Goal: Information Seeking & Learning: Learn about a topic

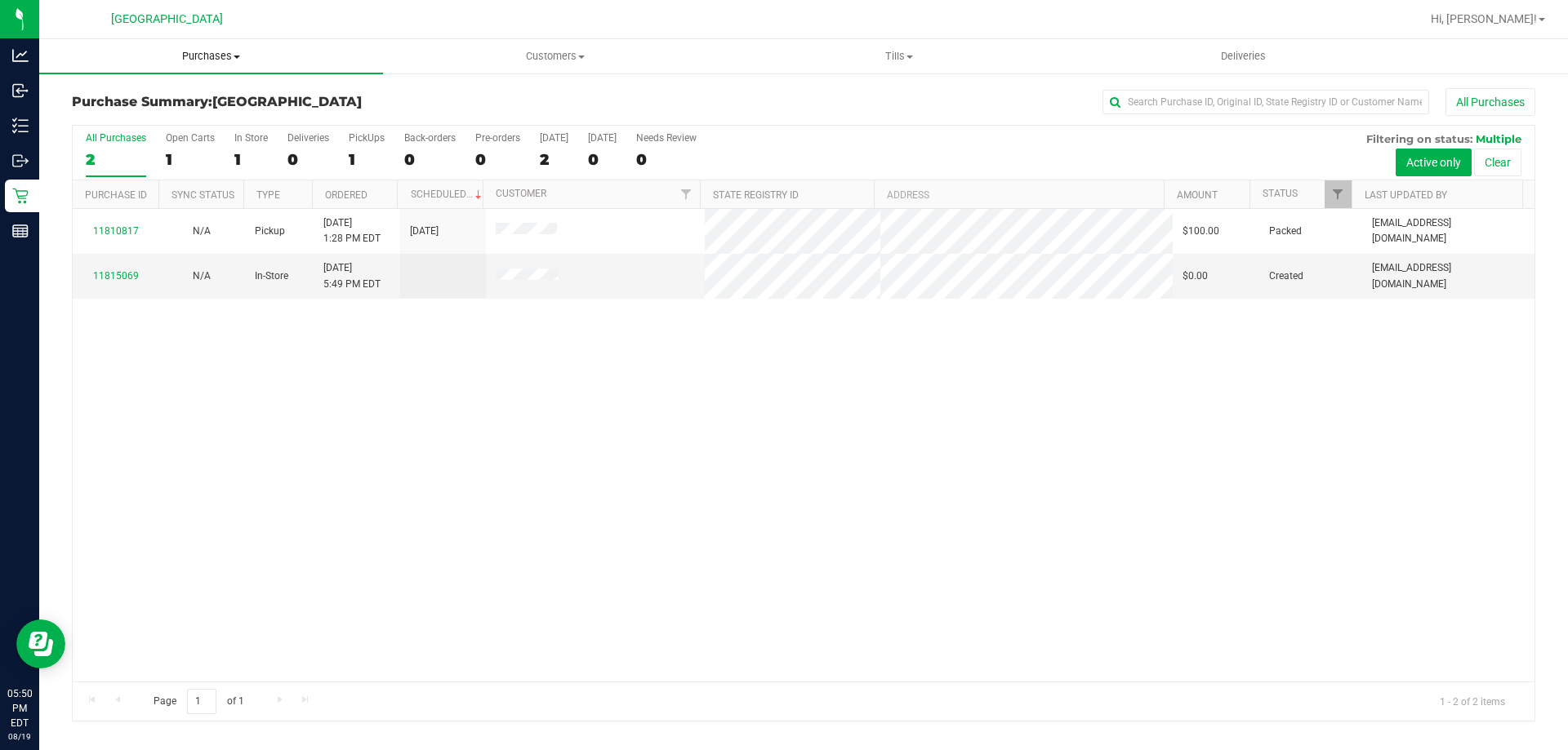
drag, startPoint x: 212, startPoint y: 62, endPoint x: 197, endPoint y: 67, distance: 15.8
click at [212, 62] on span "Purchases" at bounding box center [211, 56] width 344 height 15
click at [127, 114] on span "Fulfillment" at bounding box center [90, 118] width 101 height 14
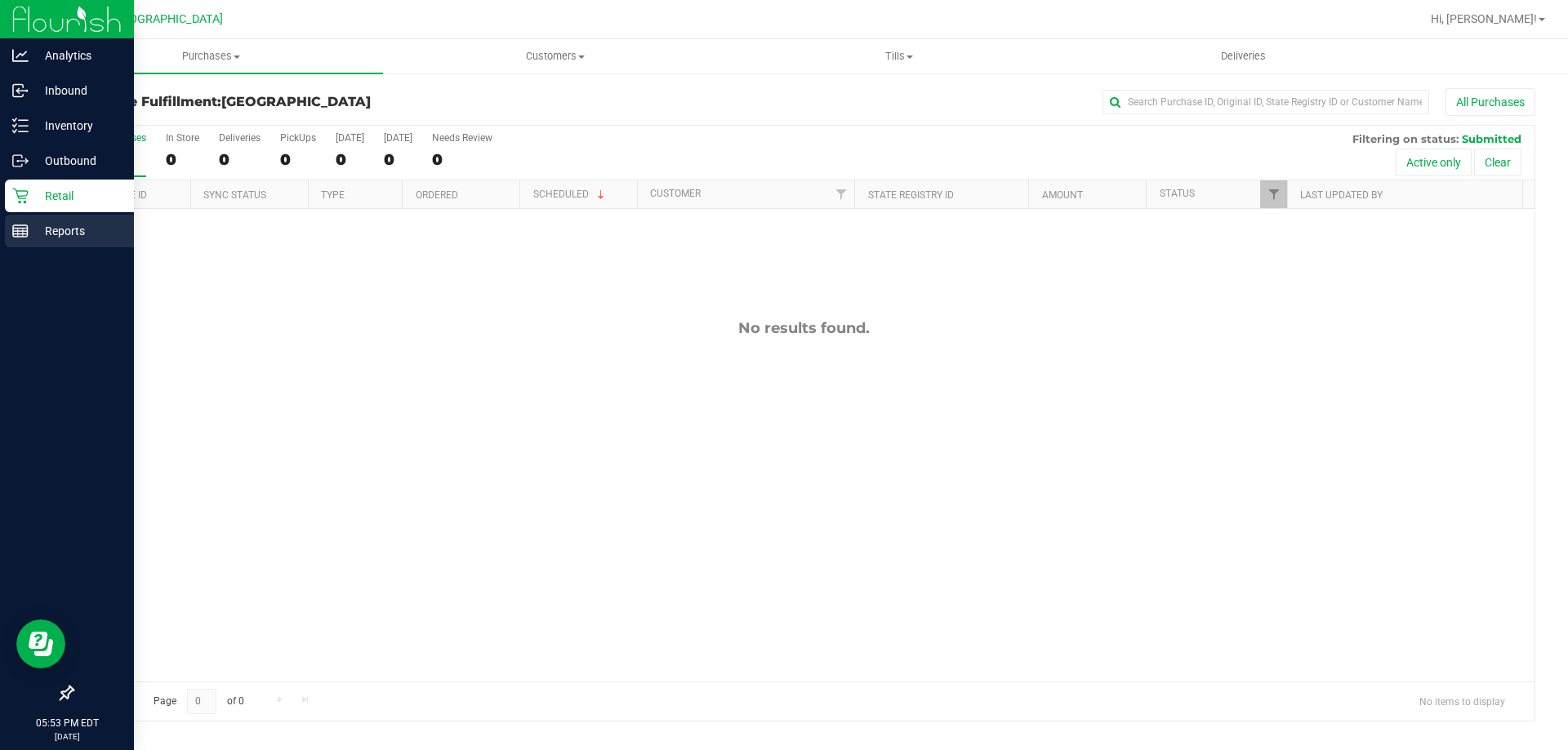
click at [34, 226] on p "Reports" at bounding box center [77, 231] width 98 height 20
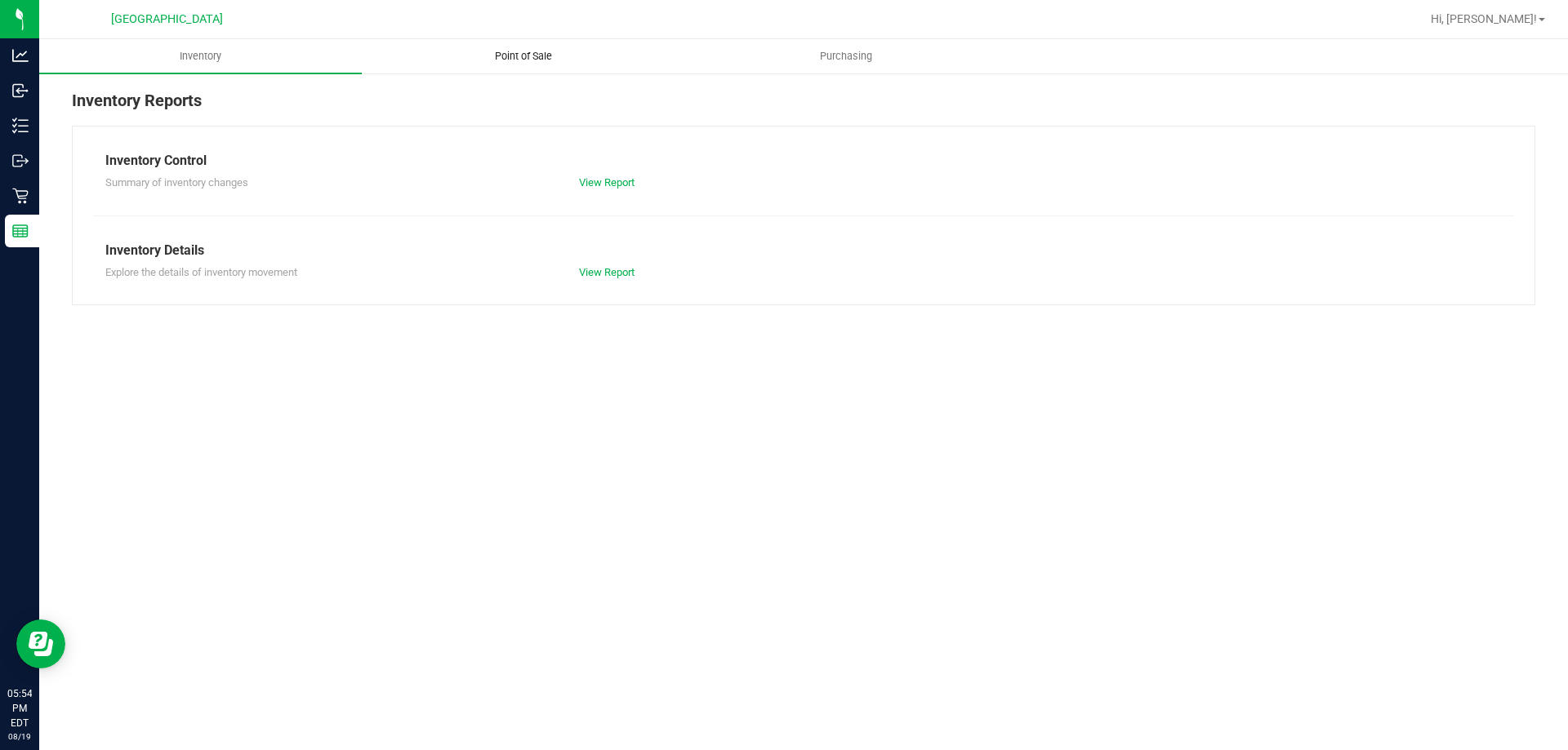
click at [560, 59] on span "Point of Sale" at bounding box center [524, 56] width 101 height 15
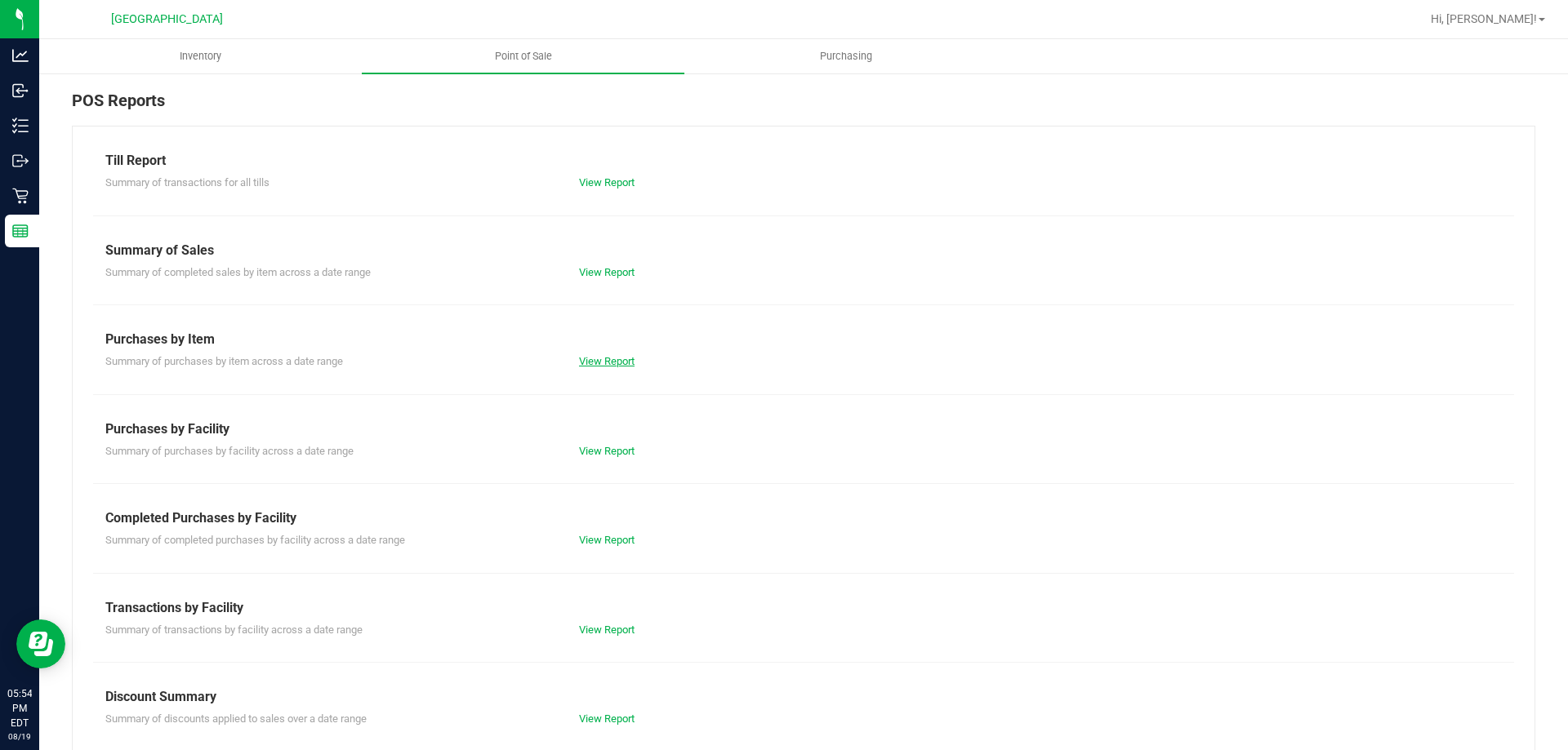
click at [596, 361] on link "View Report" at bounding box center [607, 361] width 56 height 12
click at [601, 277] on link "View Report" at bounding box center [607, 272] width 56 height 12
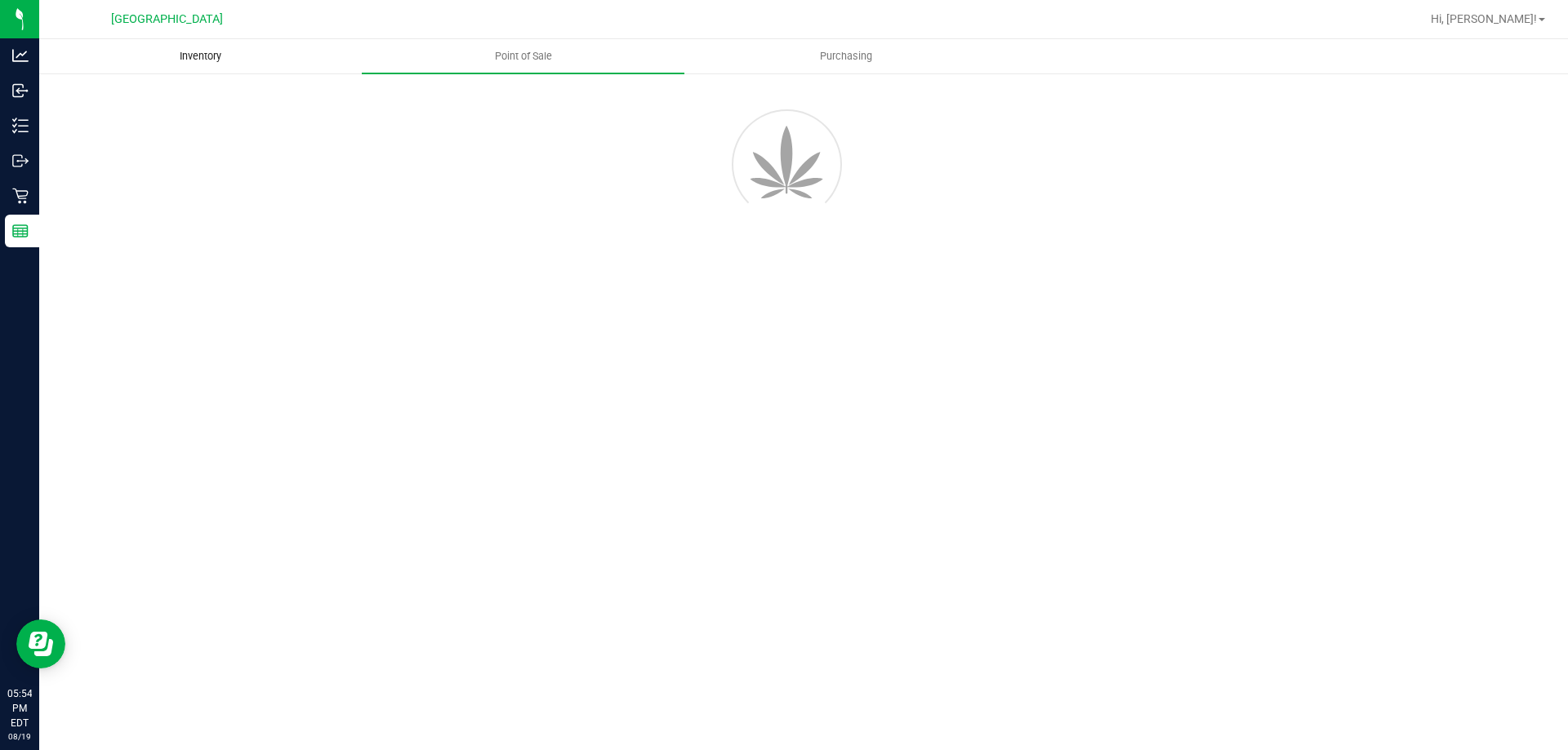
click at [237, 44] on uib-tab-heading "Inventory" at bounding box center [200, 56] width 321 height 32
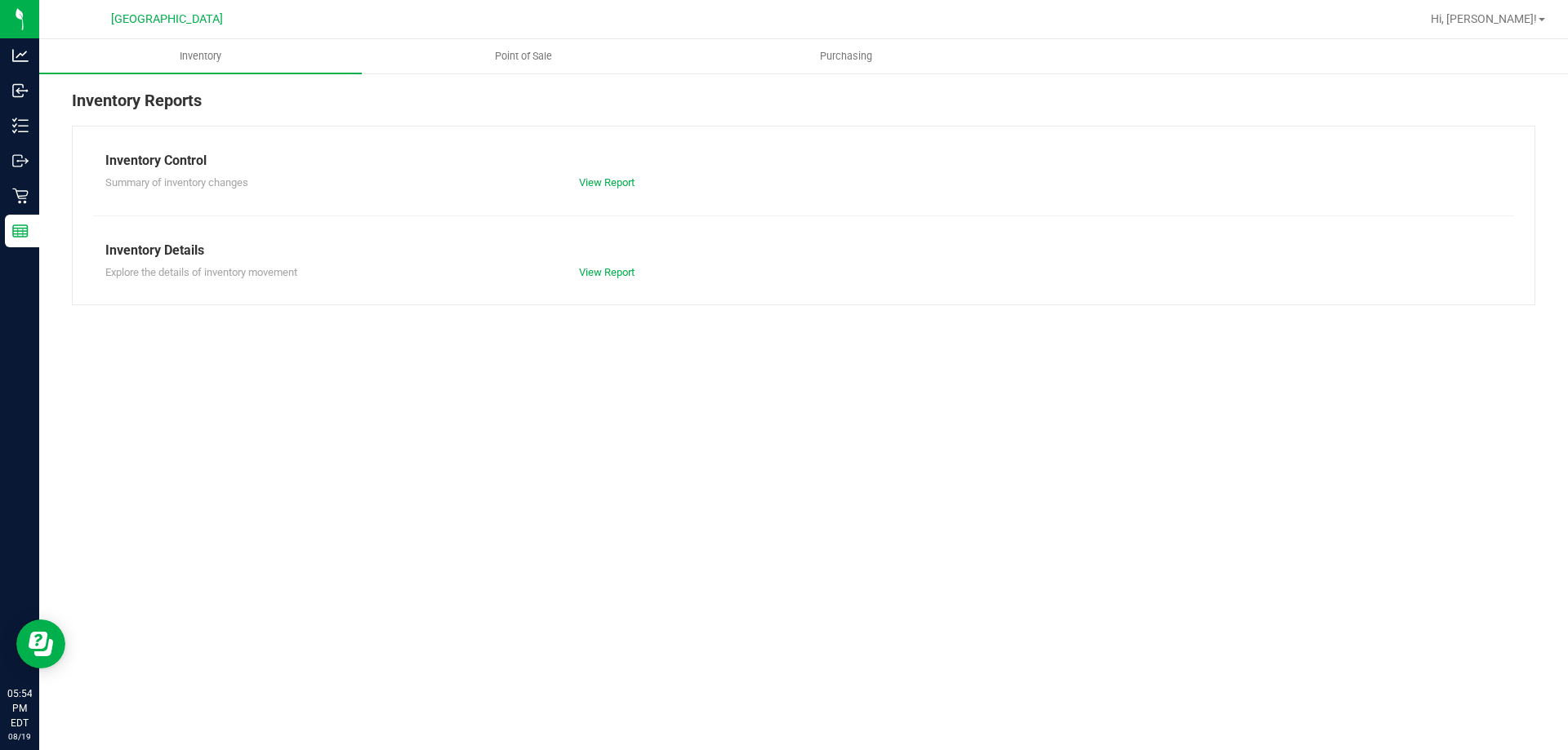
click at [587, 262] on div "Explore the details of inventory movement View Report" at bounding box center [804, 270] width 1421 height 21
click at [593, 268] on link "View Report" at bounding box center [607, 272] width 56 height 12
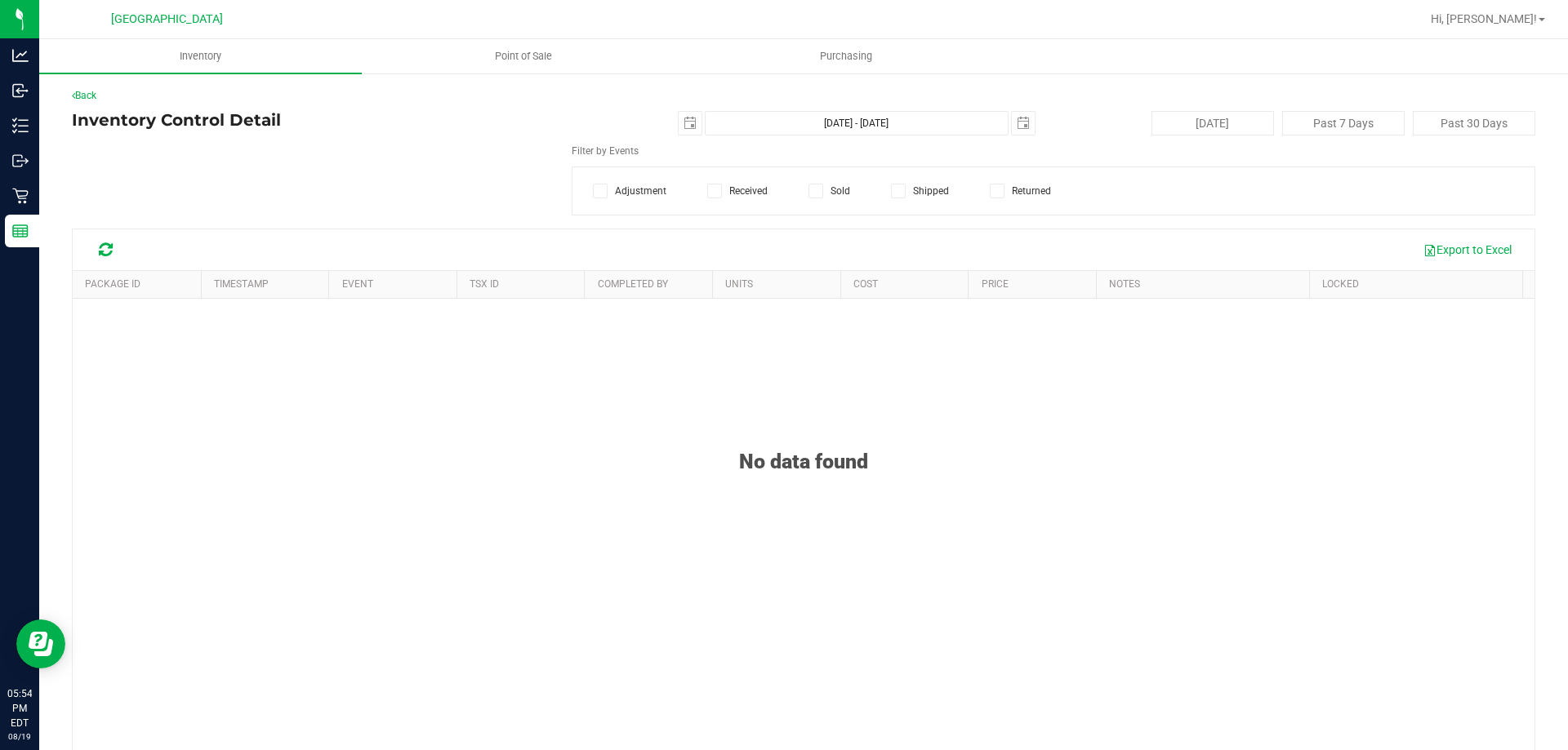
click at [71, 87] on div "Back Inventory Control Detail 2025-08-19 Aug 19, 2025 - Aug 19, 2025 2025-08-19…" at bounding box center [804, 450] width 1529 height 756
click at [86, 98] on link "Back" at bounding box center [85, 95] width 25 height 12
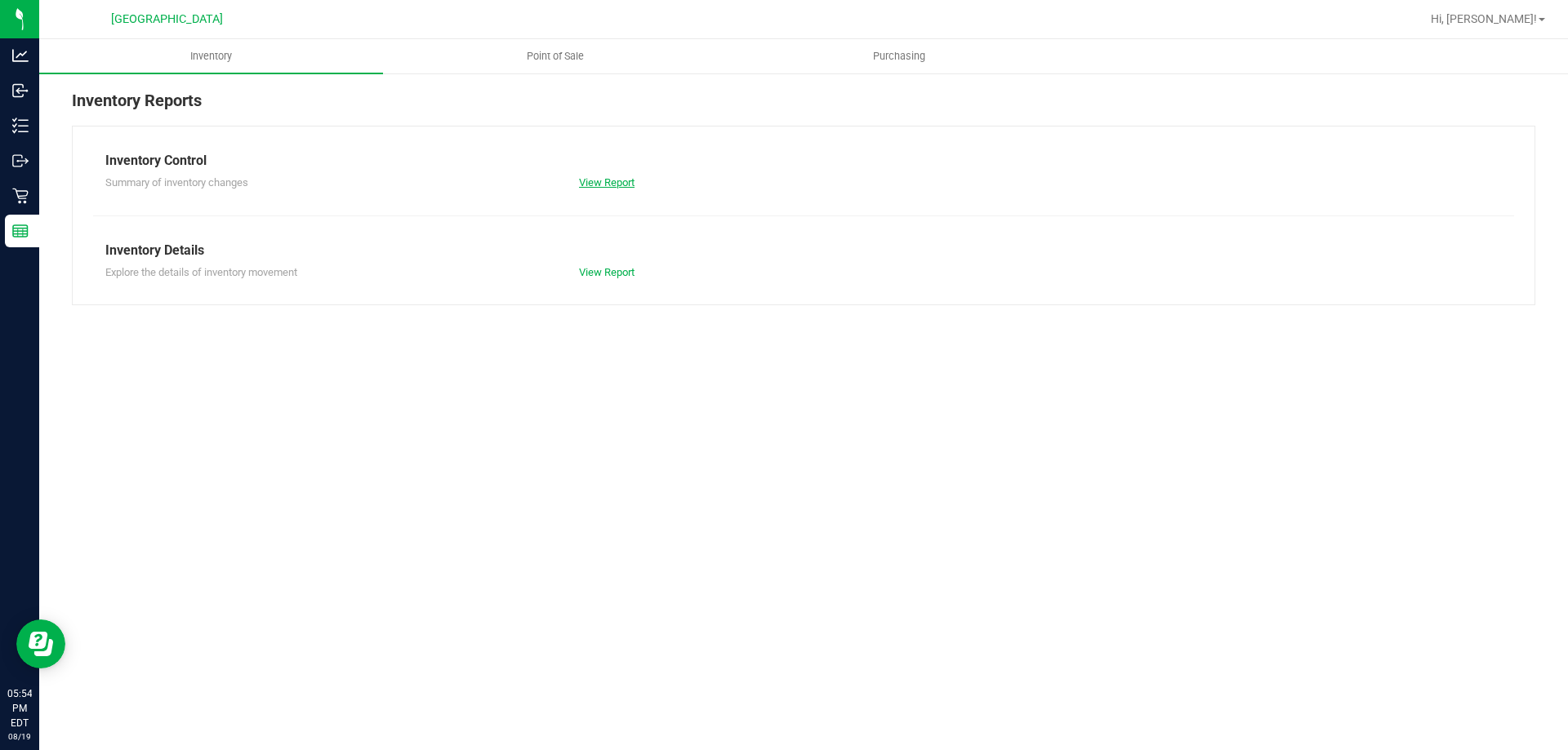
click at [621, 185] on link "View Report" at bounding box center [607, 183] width 56 height 12
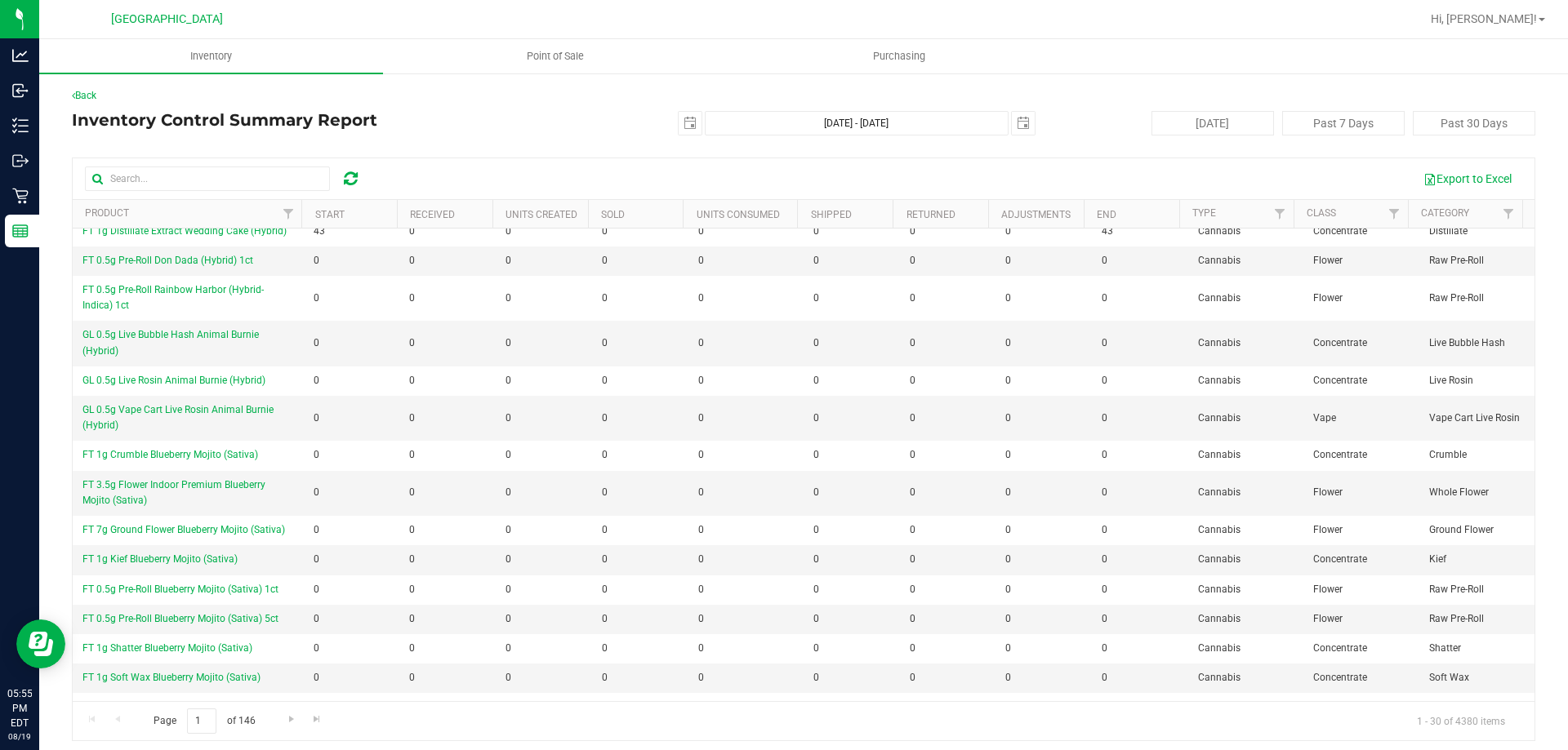
scroll to position [601, 0]
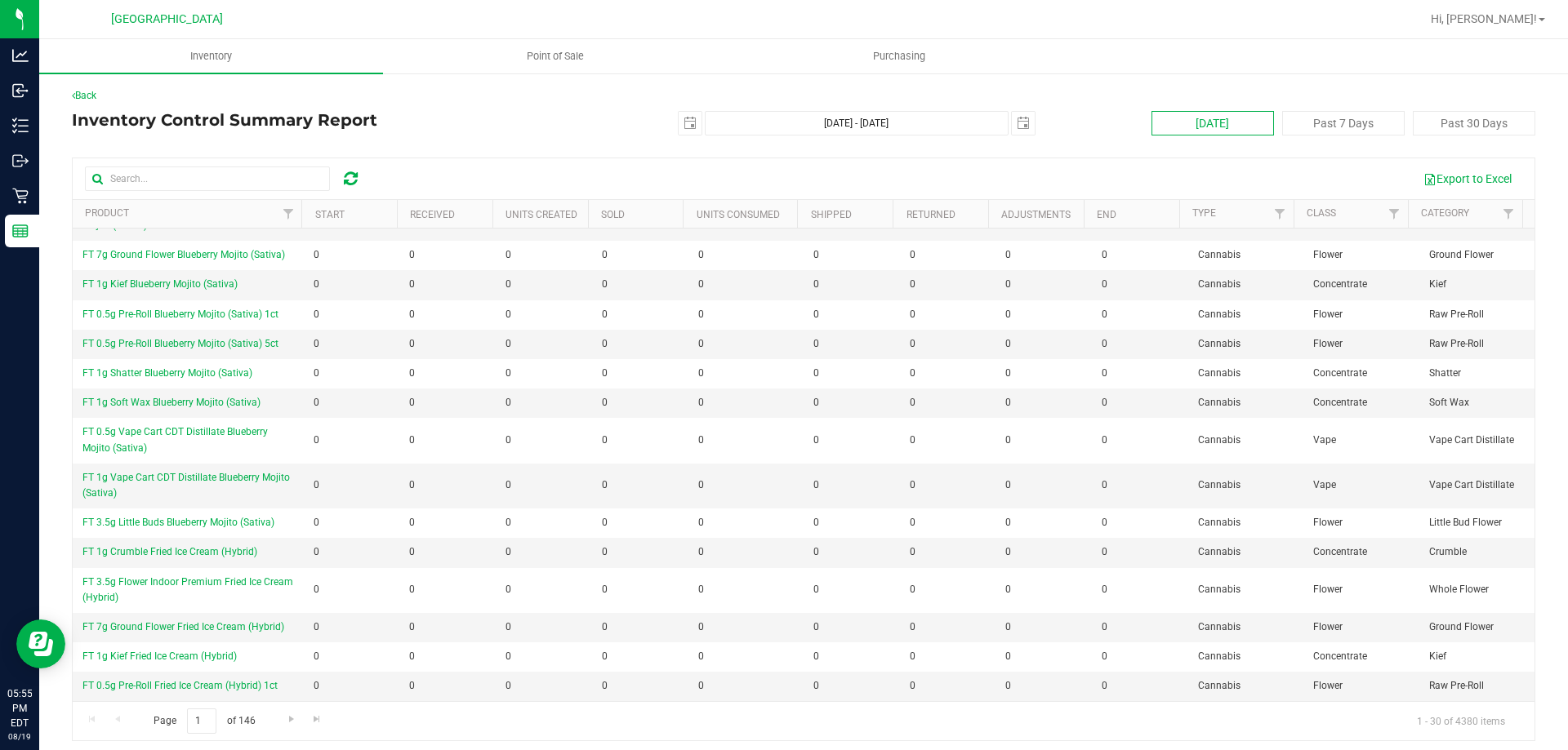
click at [1213, 112] on button "[DATE]" at bounding box center [1213, 124] width 123 height 25
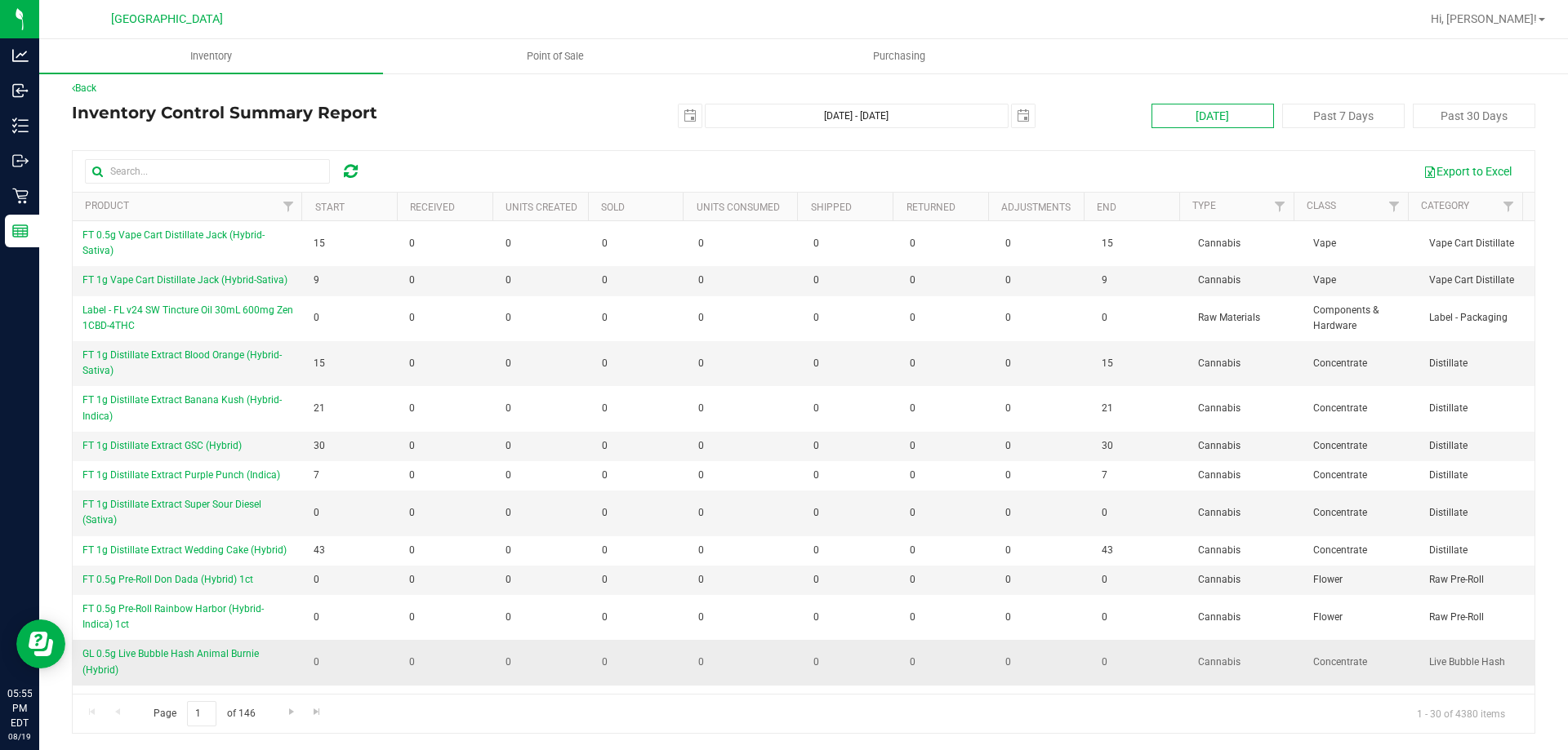
scroll to position [0, 0]
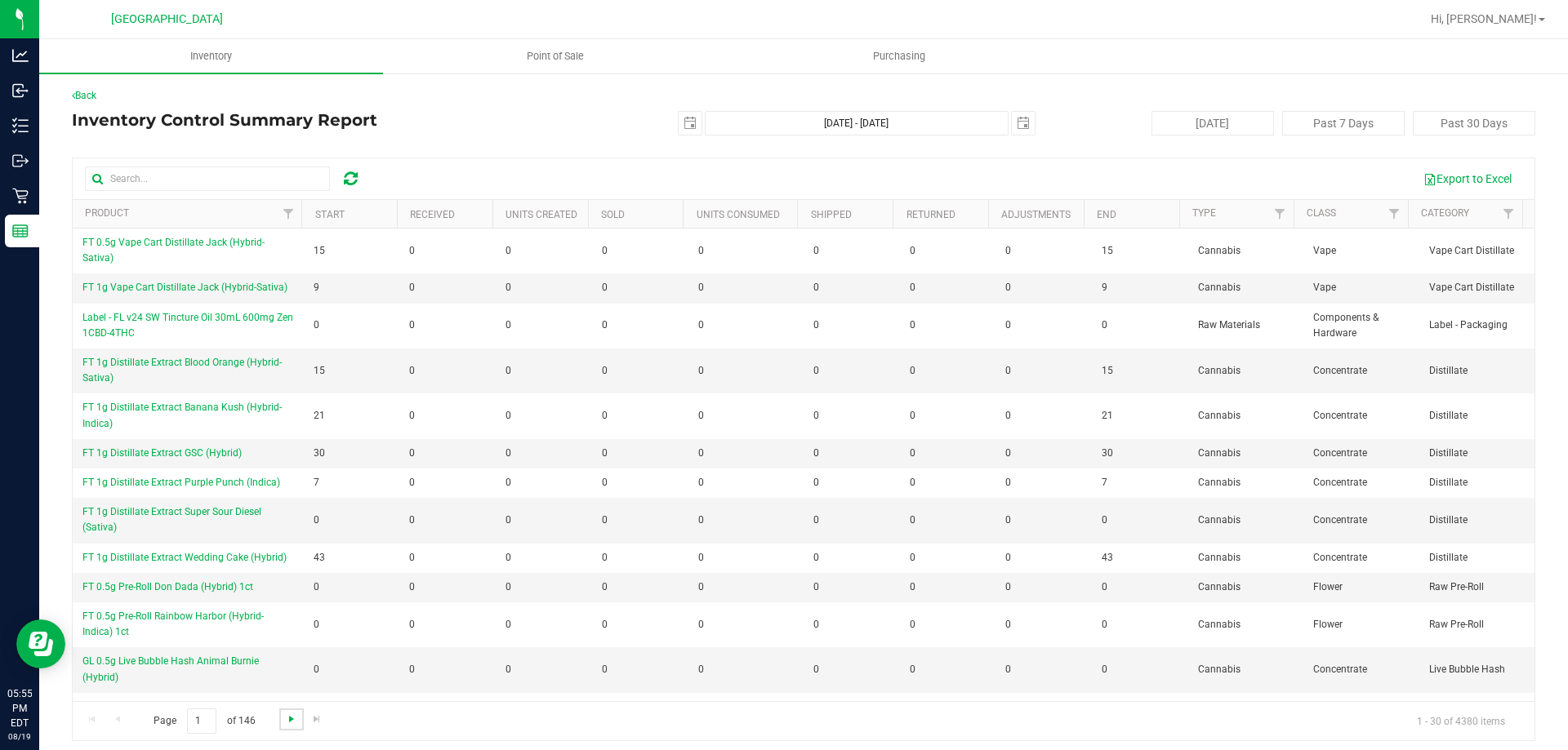
click at [290, 724] on span "Go to the next page" at bounding box center [291, 719] width 13 height 13
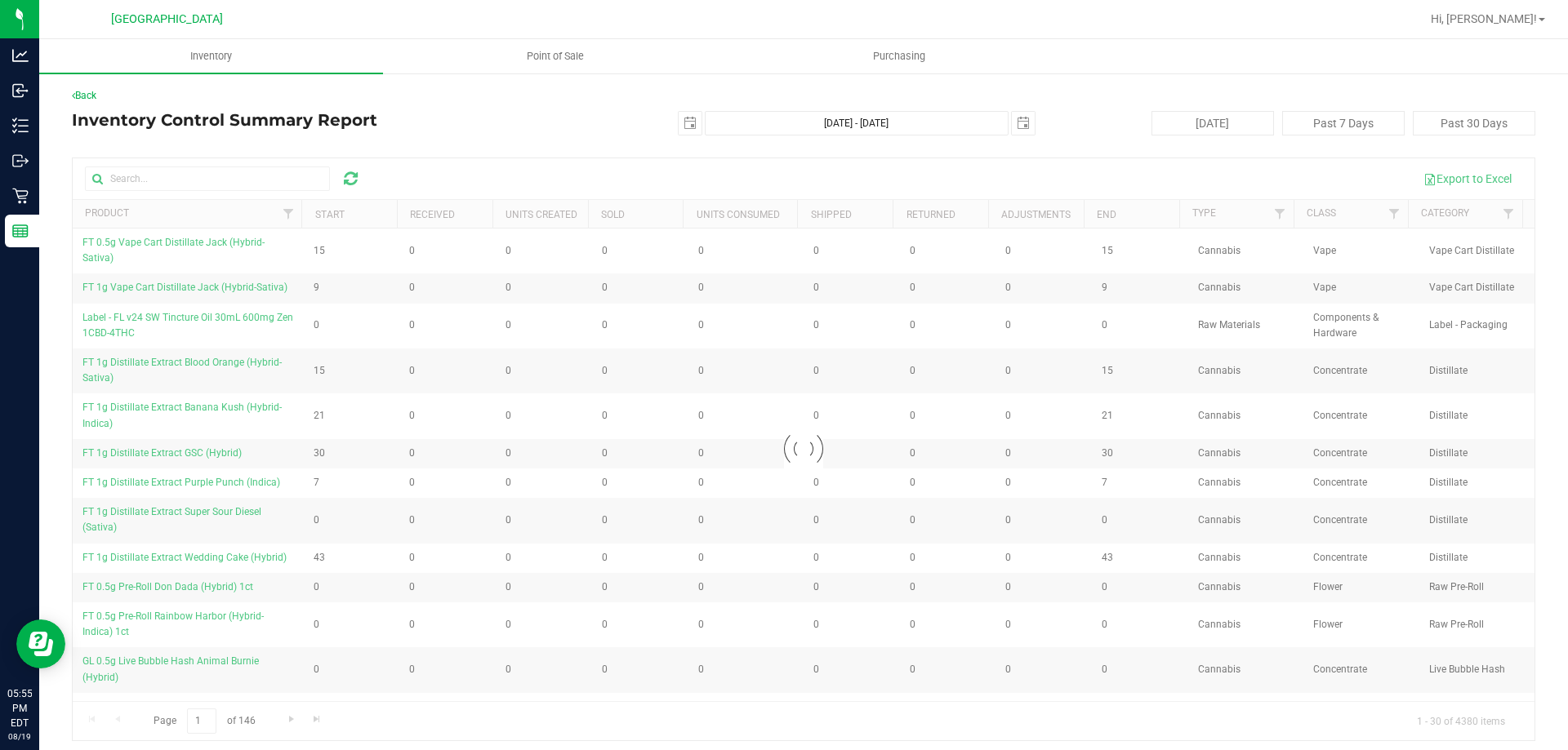
click at [575, 74] on ul "Inventory Point of Sale Purchasing" at bounding box center [823, 56] width 1568 height 35
click at [575, 64] on uib-tab-heading "Point of Sale" at bounding box center [554, 56] width 342 height 32
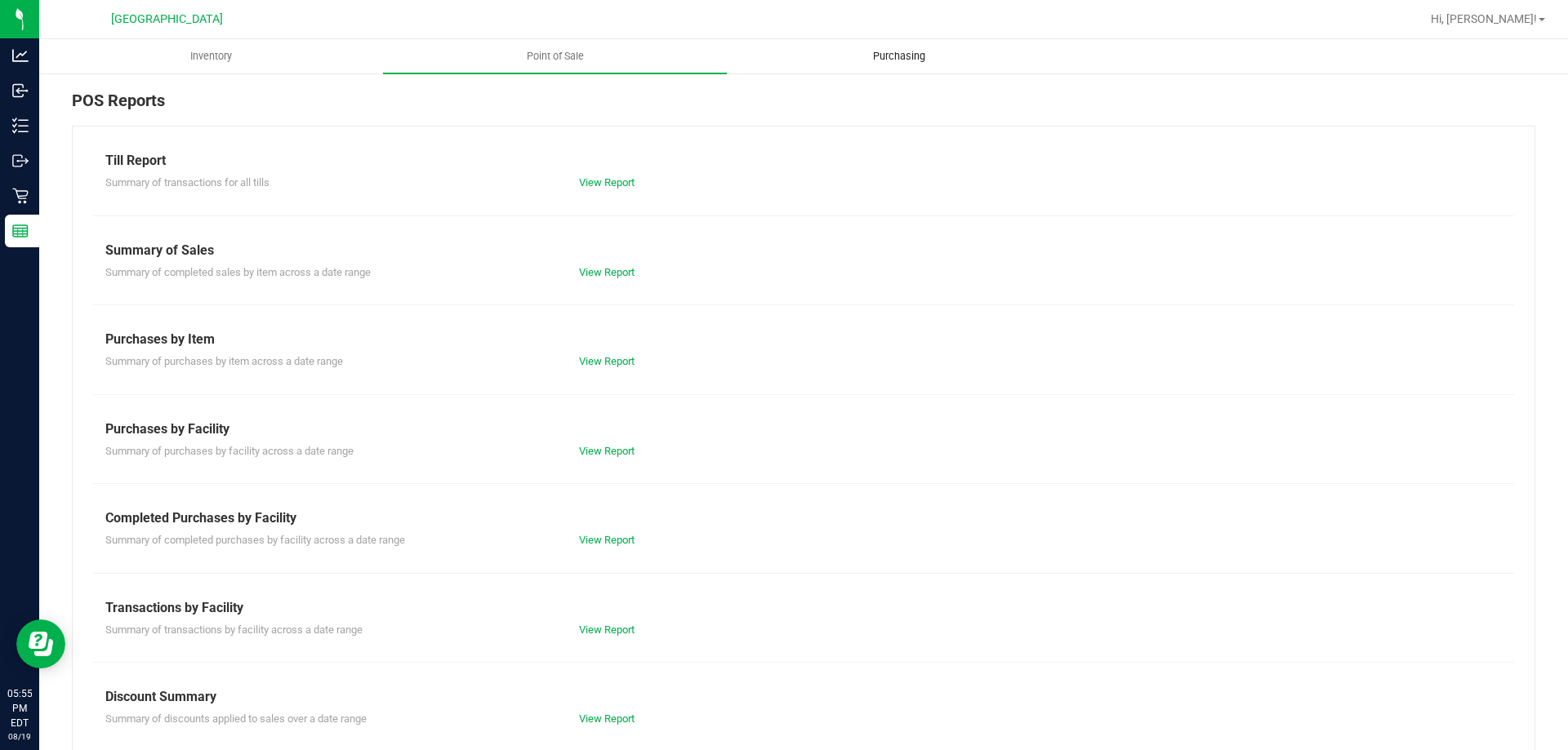
click at [861, 67] on uib-tab-heading "Purchasing" at bounding box center [899, 56] width 342 height 32
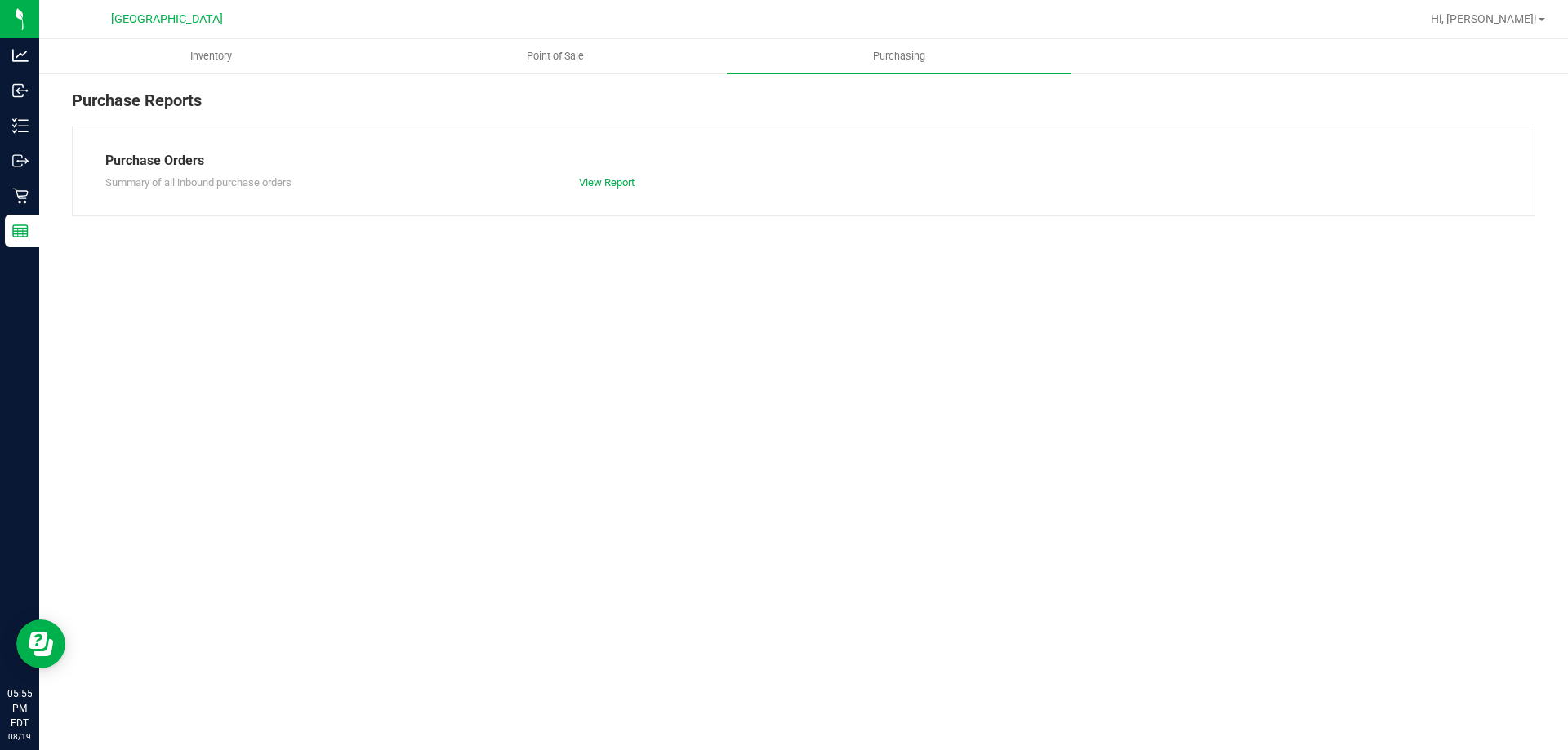
click at [566, 76] on div "Purchase Reports Purchase Orders Summary of all inbound purchase orders View Re…" at bounding box center [804, 153] width 1529 height 161
click at [571, 64] on uib-tab-heading "Point of Sale" at bounding box center [554, 56] width 342 height 32
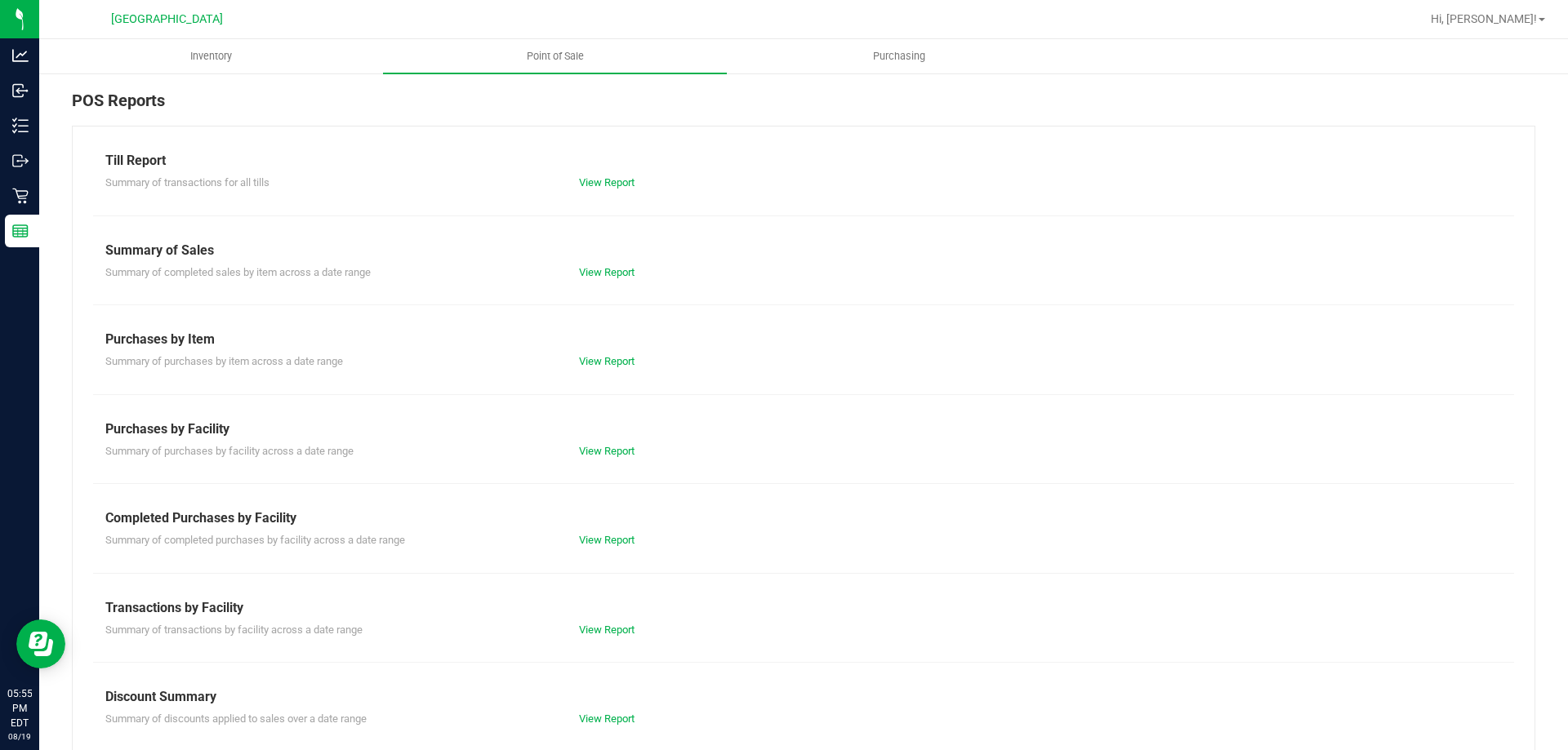
click at [633, 170] on div "Till Report" at bounding box center [804, 161] width 1396 height 20
click at [626, 181] on link "View Report" at bounding box center [607, 183] width 56 height 12
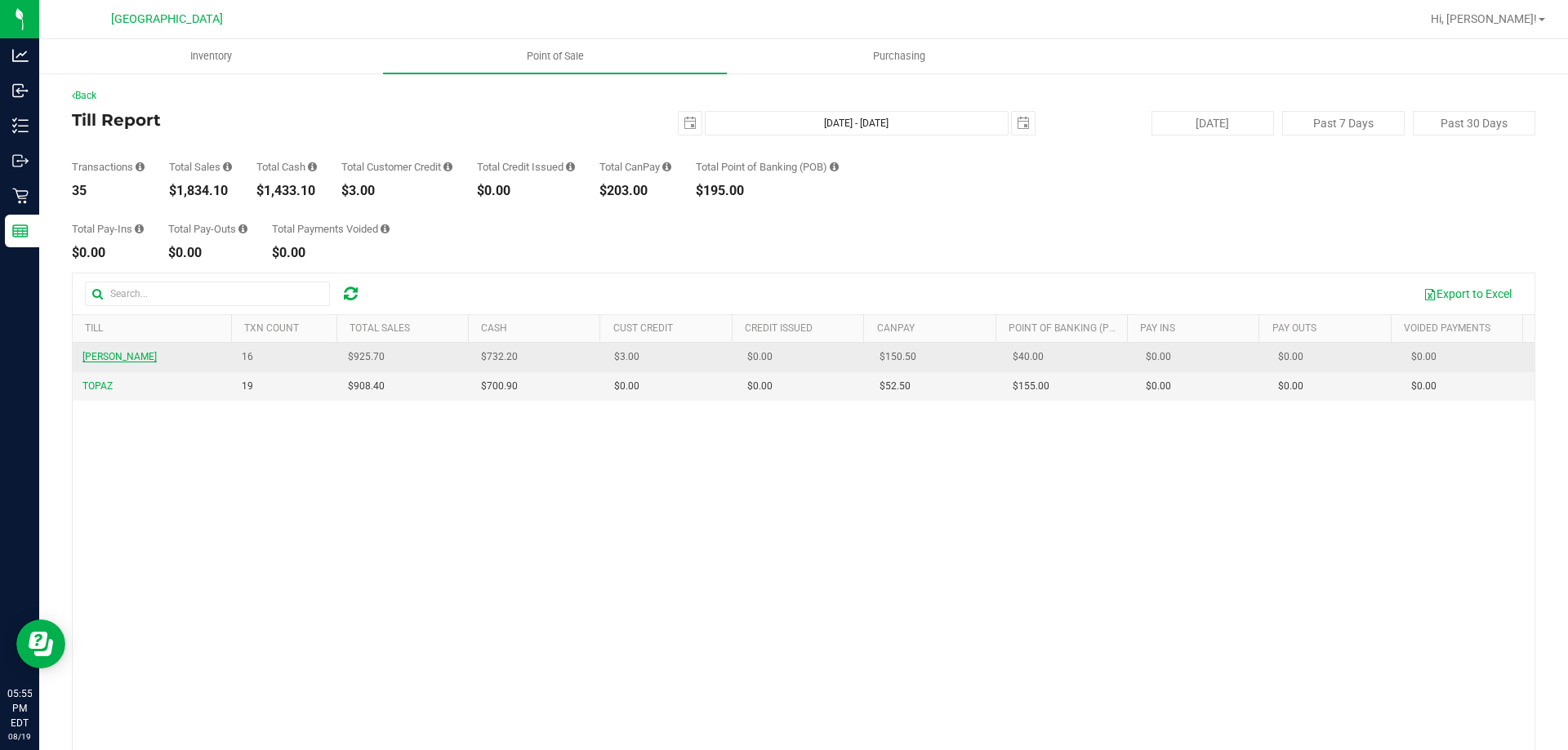
click at [109, 356] on span "RICKY-VALLEN" at bounding box center [120, 357] width 75 height 12
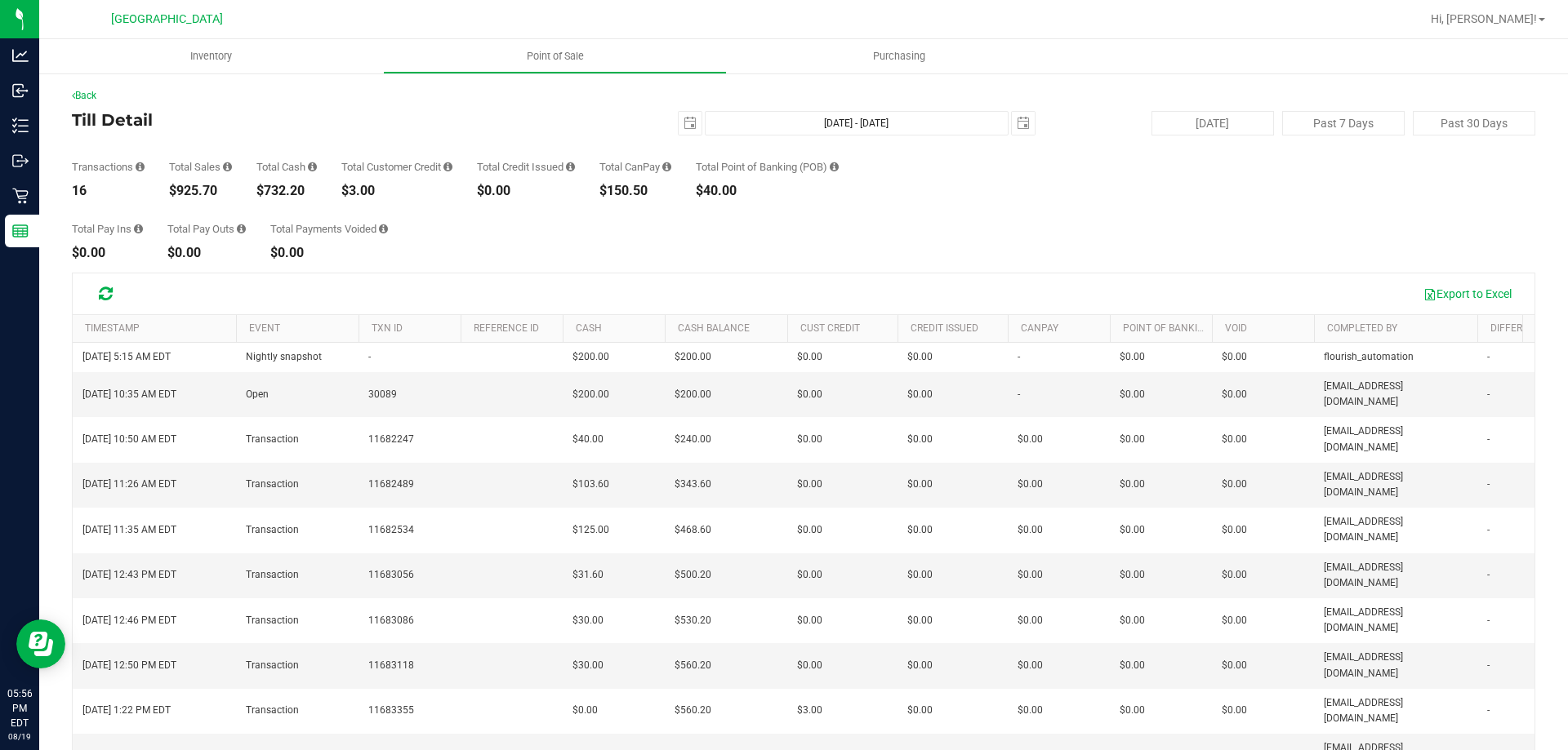
click at [109, 90] on div "Back" at bounding box center [804, 95] width 1463 height 15
click at [96, 90] on link "Back" at bounding box center [85, 95] width 25 height 12
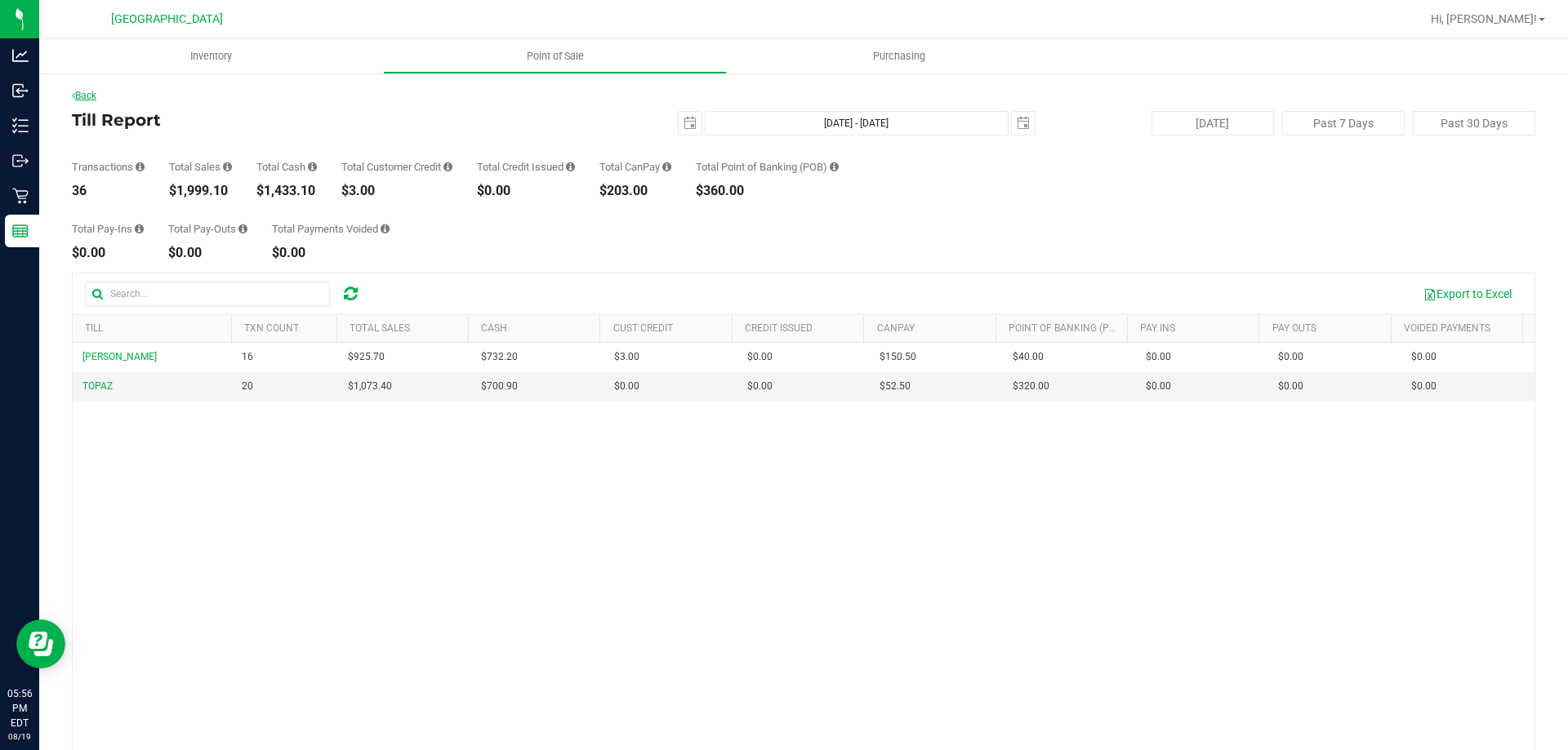
click at [74, 92] on icon at bounding box center [74, 95] width 3 height 10
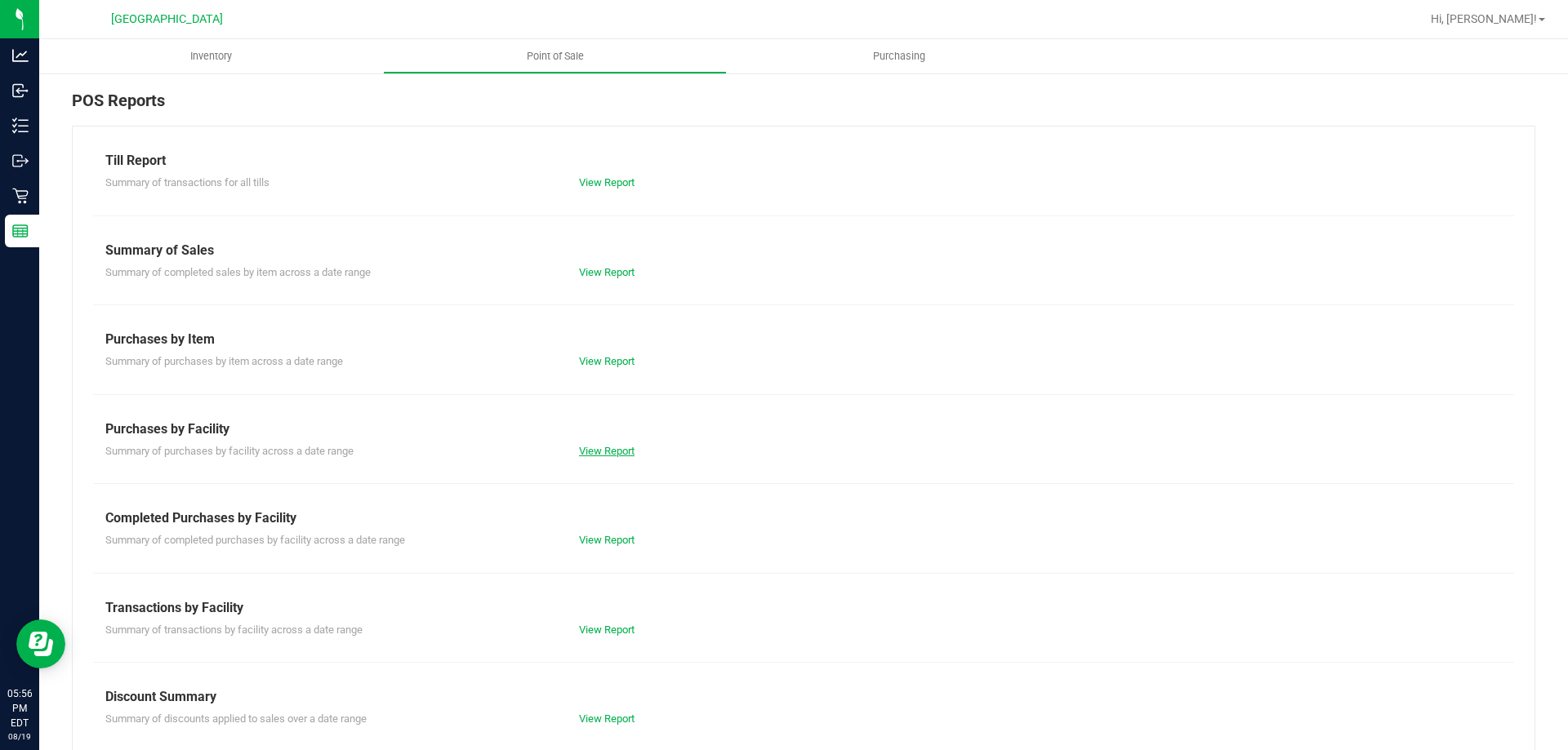
click at [593, 454] on link "View Report" at bounding box center [607, 450] width 56 height 12
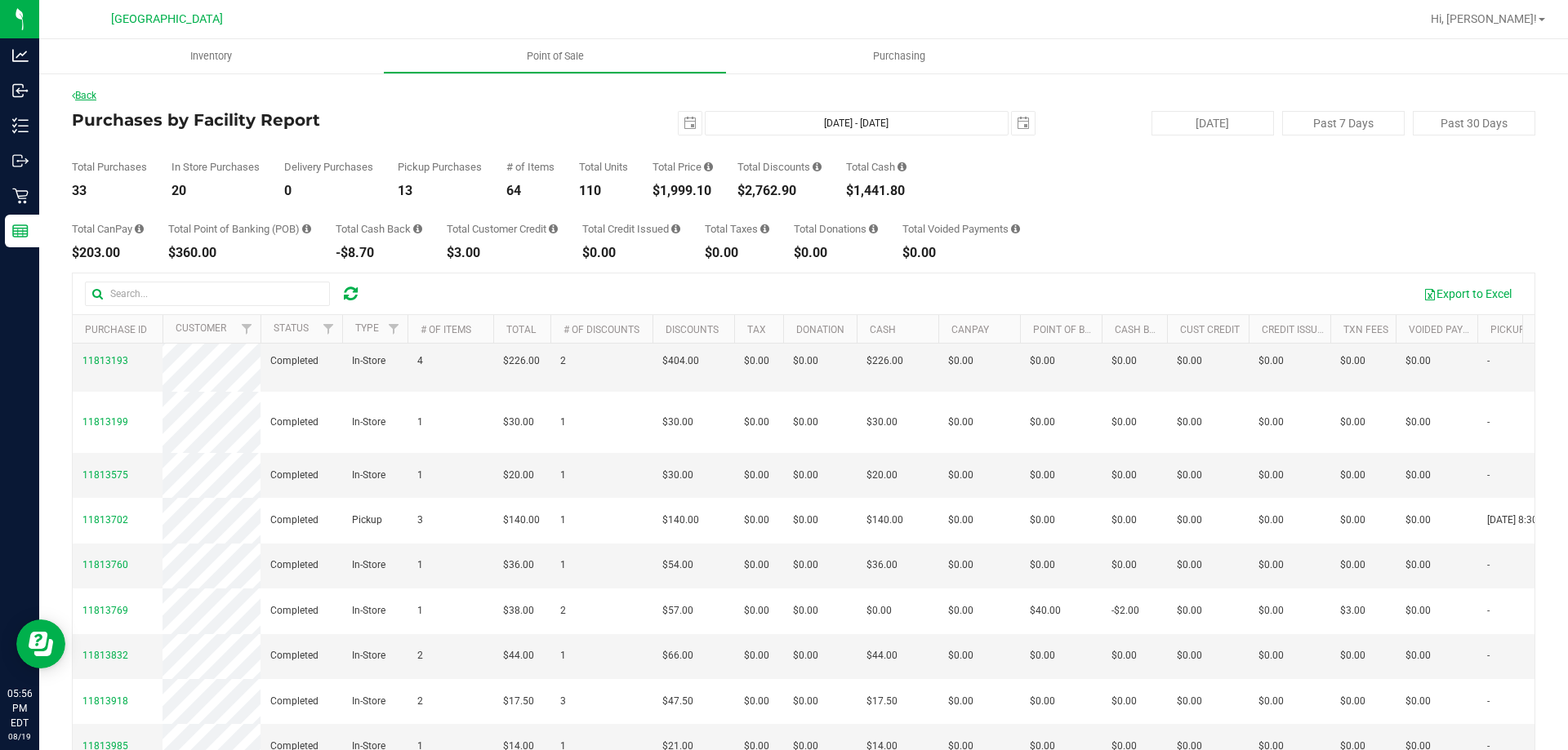
click at [96, 100] on link "Back" at bounding box center [85, 95] width 25 height 12
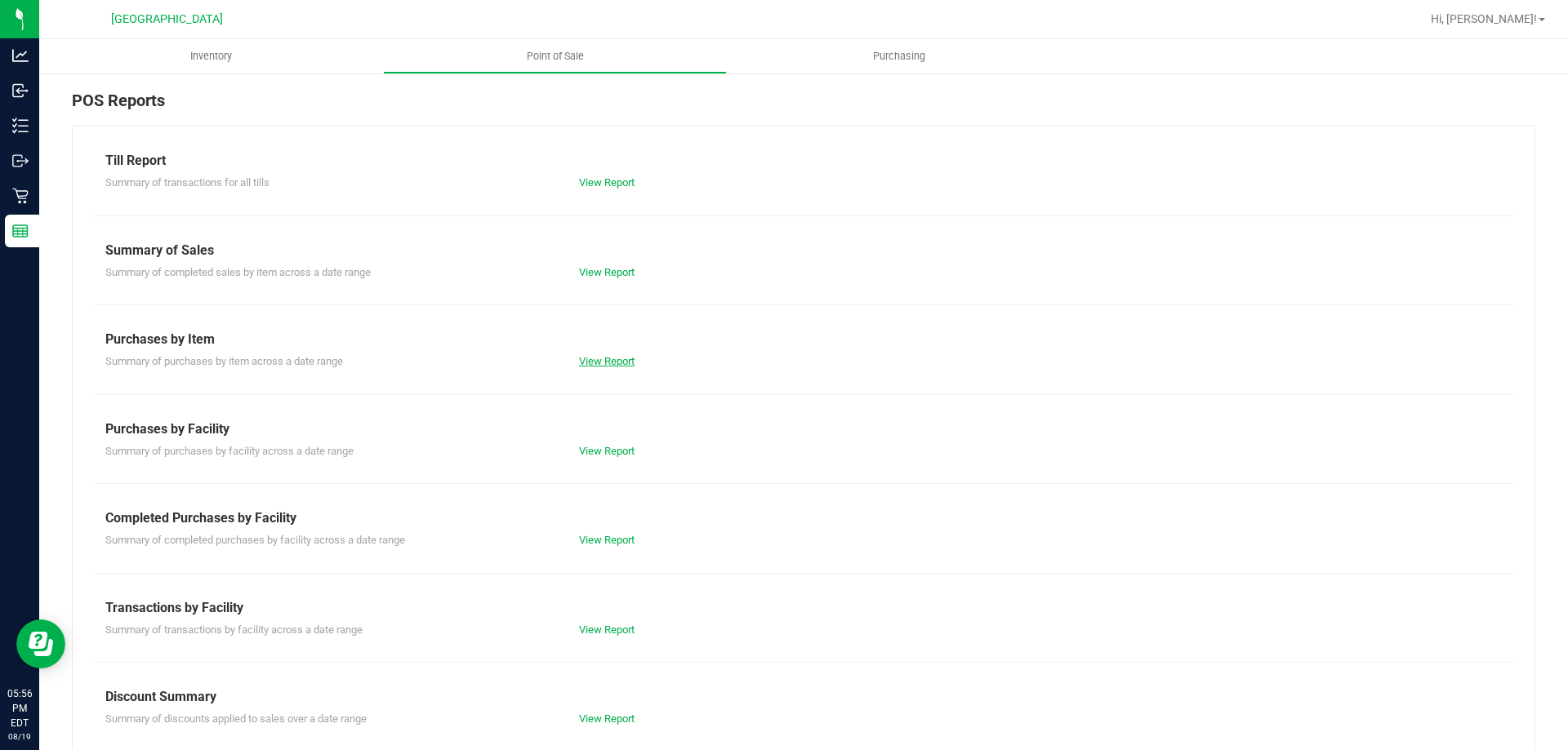
click at [589, 366] on link "View Report" at bounding box center [607, 361] width 56 height 12
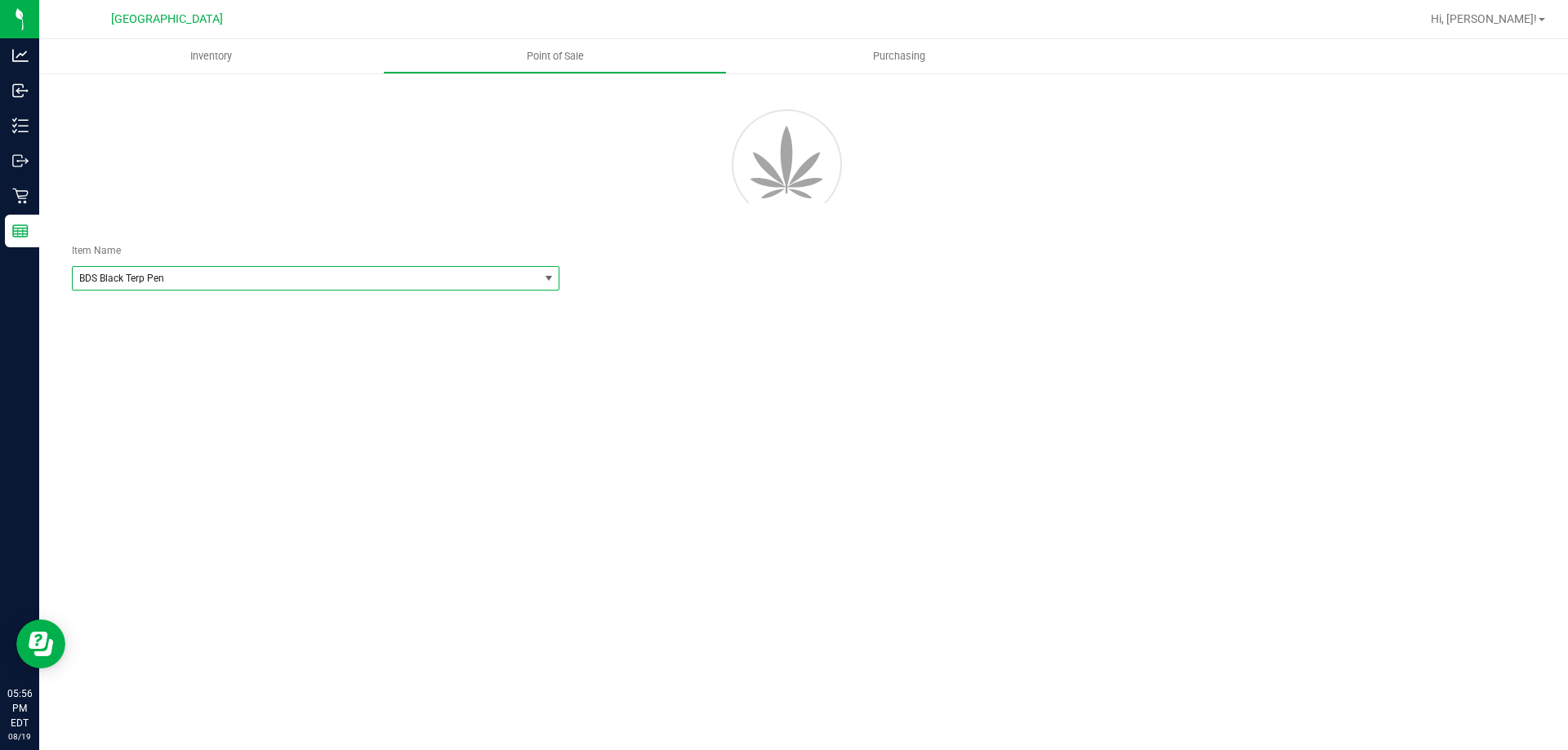
click at [437, 286] on span "BDS Black Terp Pen" at bounding box center [305, 279] width 466 height 23
click at [643, 354] on div "Inventory Point of Sale Purchasing Item Name BDS Black Terp Pen Select Item 15m…" at bounding box center [804, 394] width 1529 height 711
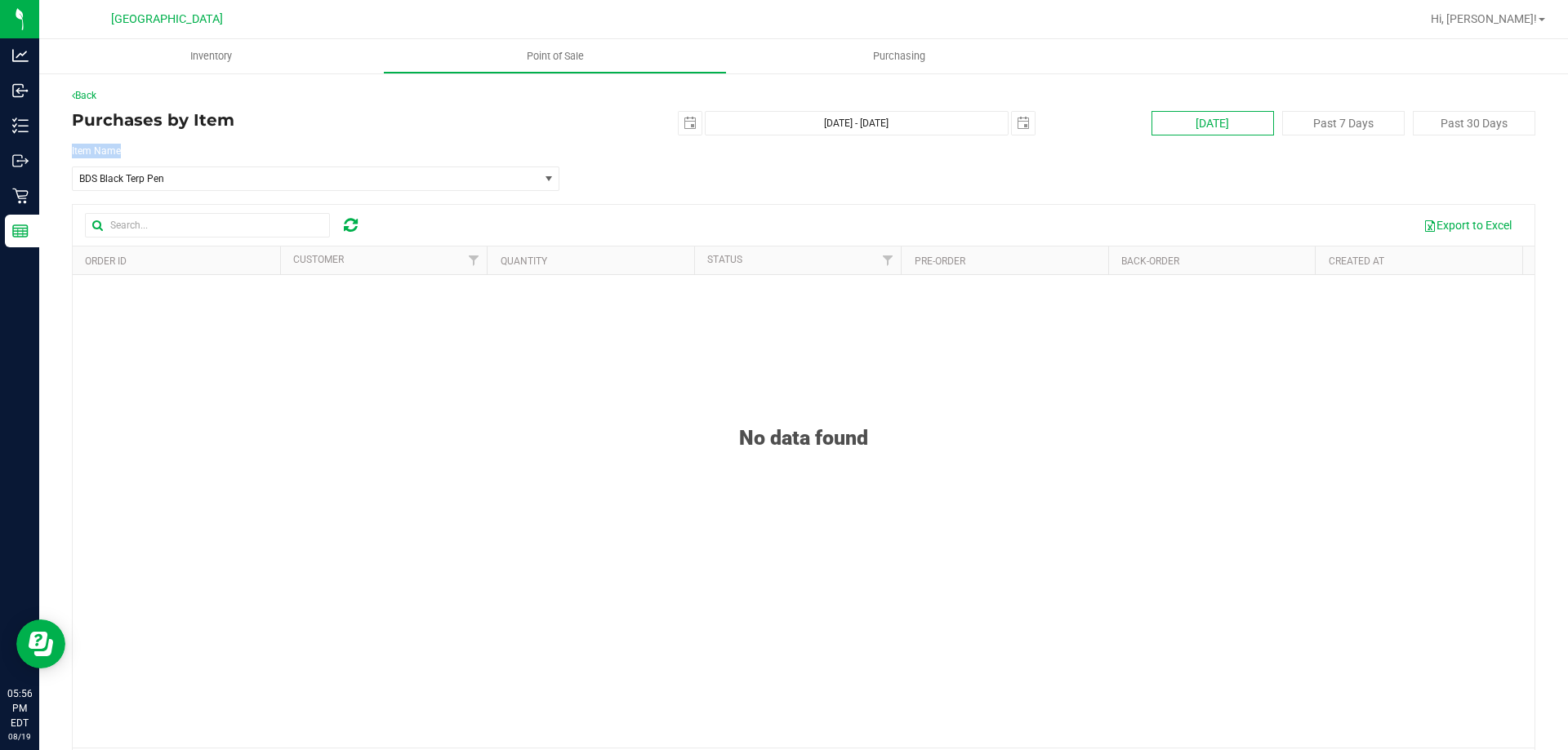
click at [1152, 134] on div "Back Purchases by Item 2025-08-19 Aug 19, 2025 - Aug 19, 2025 2025-08-19 Today …" at bounding box center [804, 437] width 1463 height 699
click at [1155, 129] on button "[DATE]" at bounding box center [1213, 124] width 123 height 25
click at [506, 194] on div "Back Purchases by Item Aug 19, 2025 - Aug 19, 2025 2025-08-19 Today Past 7 Days…" at bounding box center [804, 437] width 1463 height 699
click at [425, 183] on span "BDS Black Terp Pen" at bounding box center [296, 179] width 434 height 12
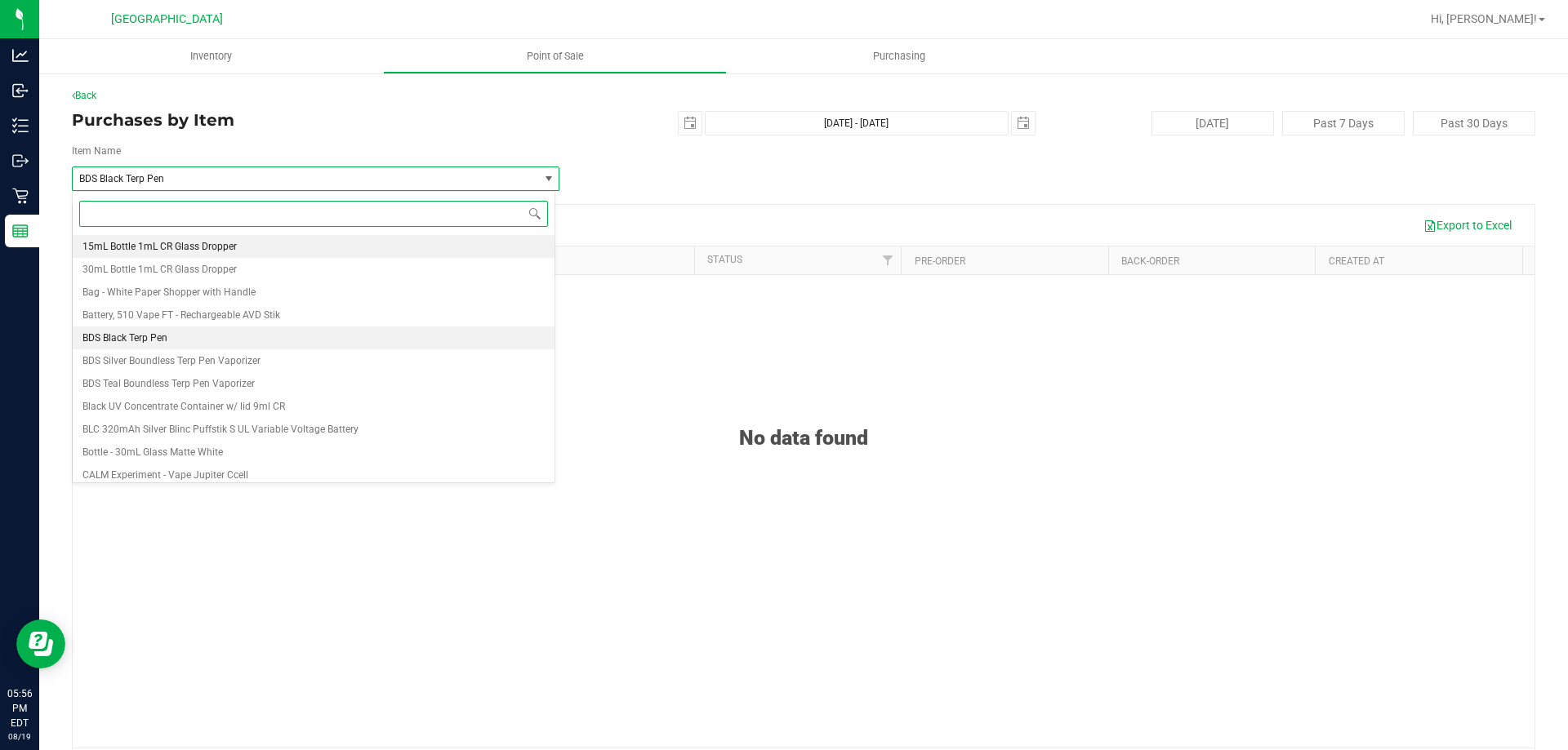
click at [236, 236] on li "15mL Bottle 1mL CR Glass Dropper" at bounding box center [314, 246] width 482 height 23
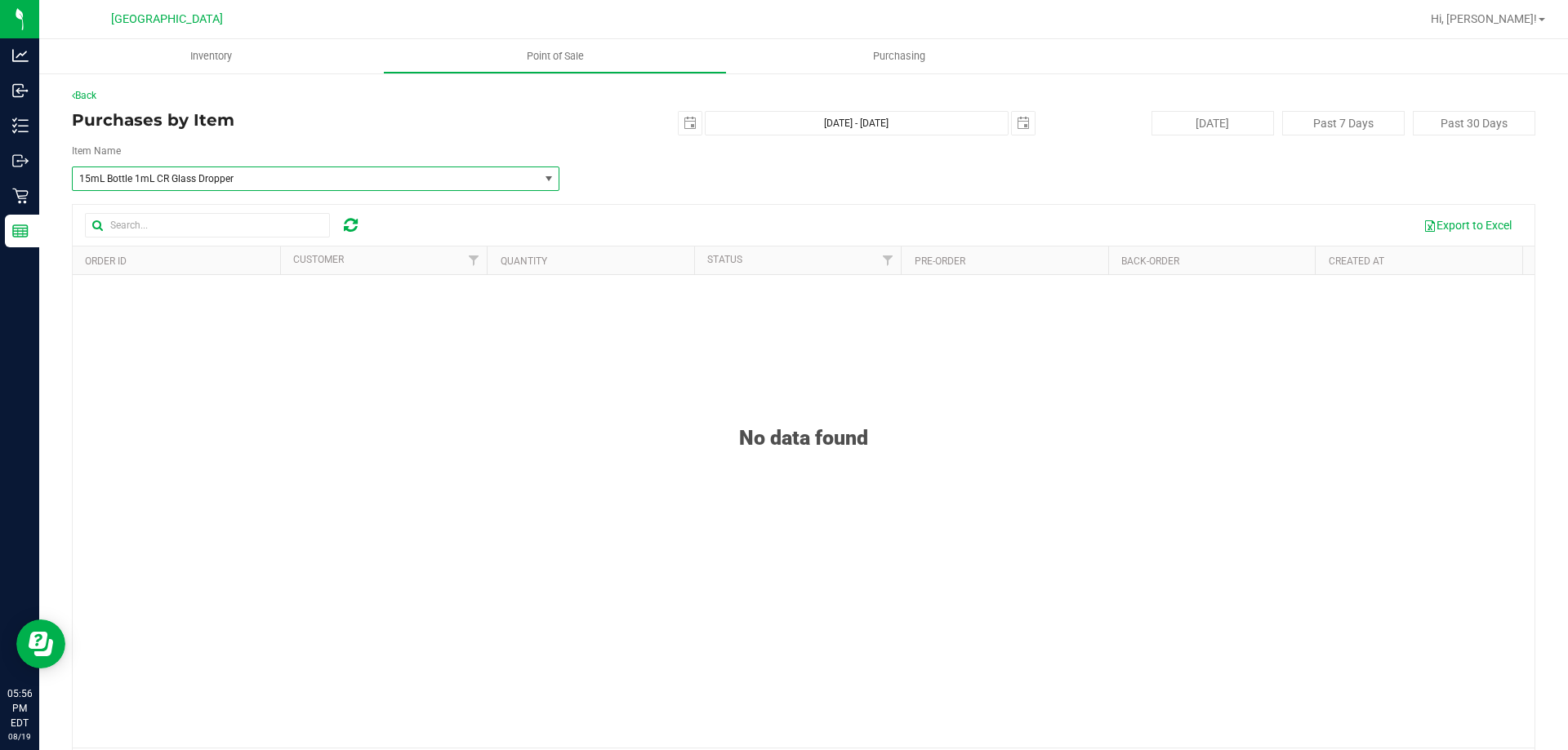
click at [266, 181] on span "15mL Bottle 1mL CR Glass Dropper" at bounding box center [296, 179] width 434 height 12
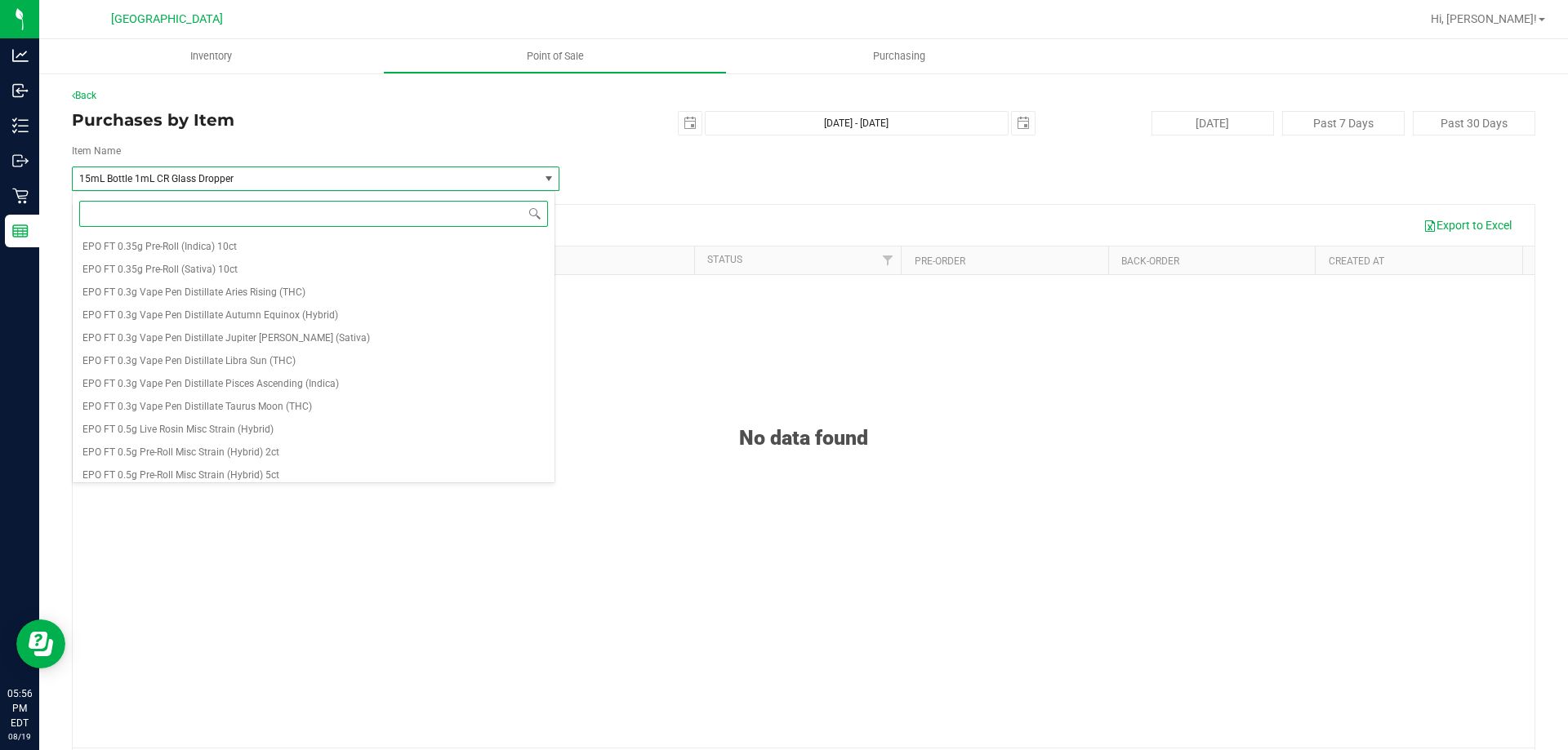
scroll to position [2367, 0]
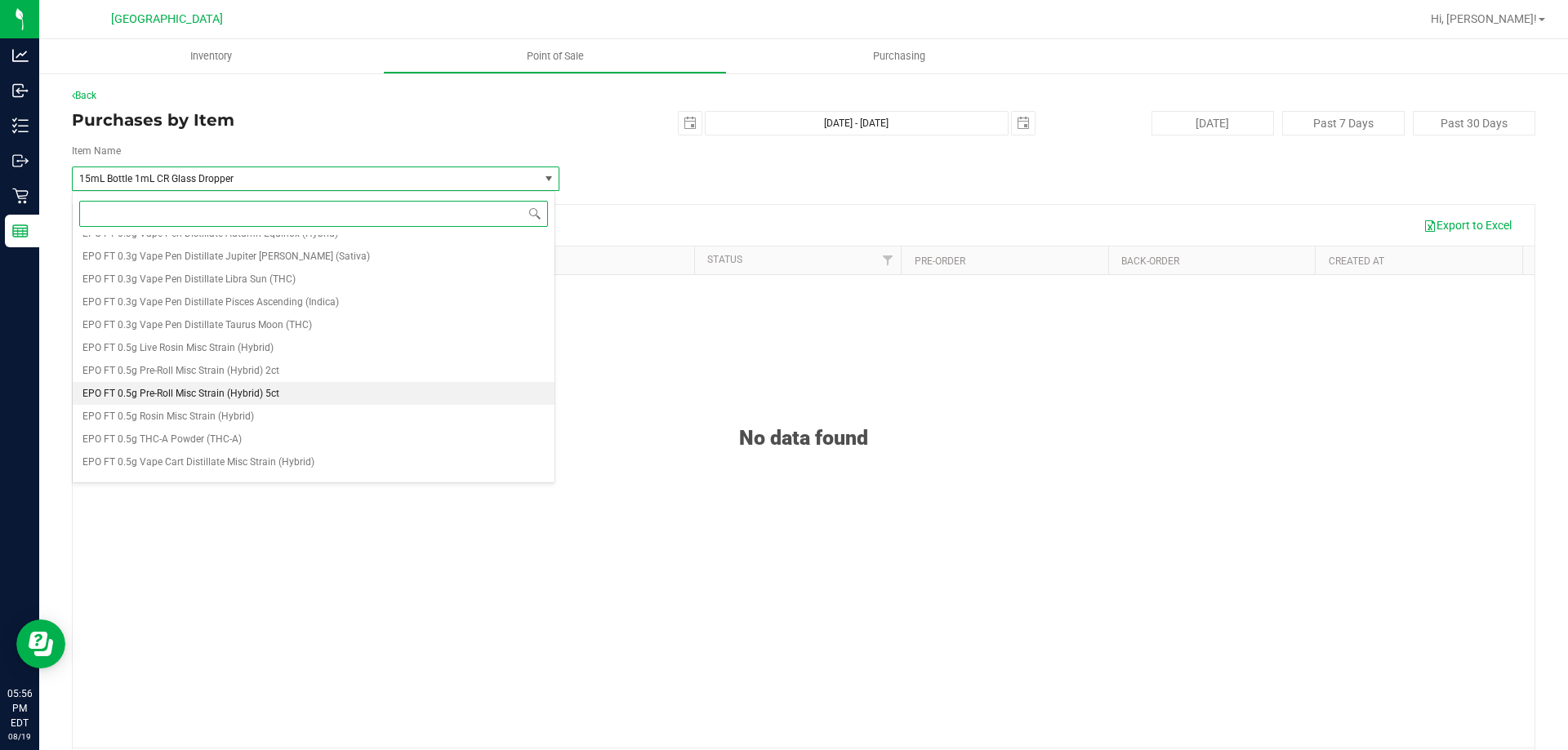
click at [227, 383] on li "EPO FT 0.5g Pre-Roll Misc Strain (Hybrid) 5ct" at bounding box center [314, 393] width 482 height 23
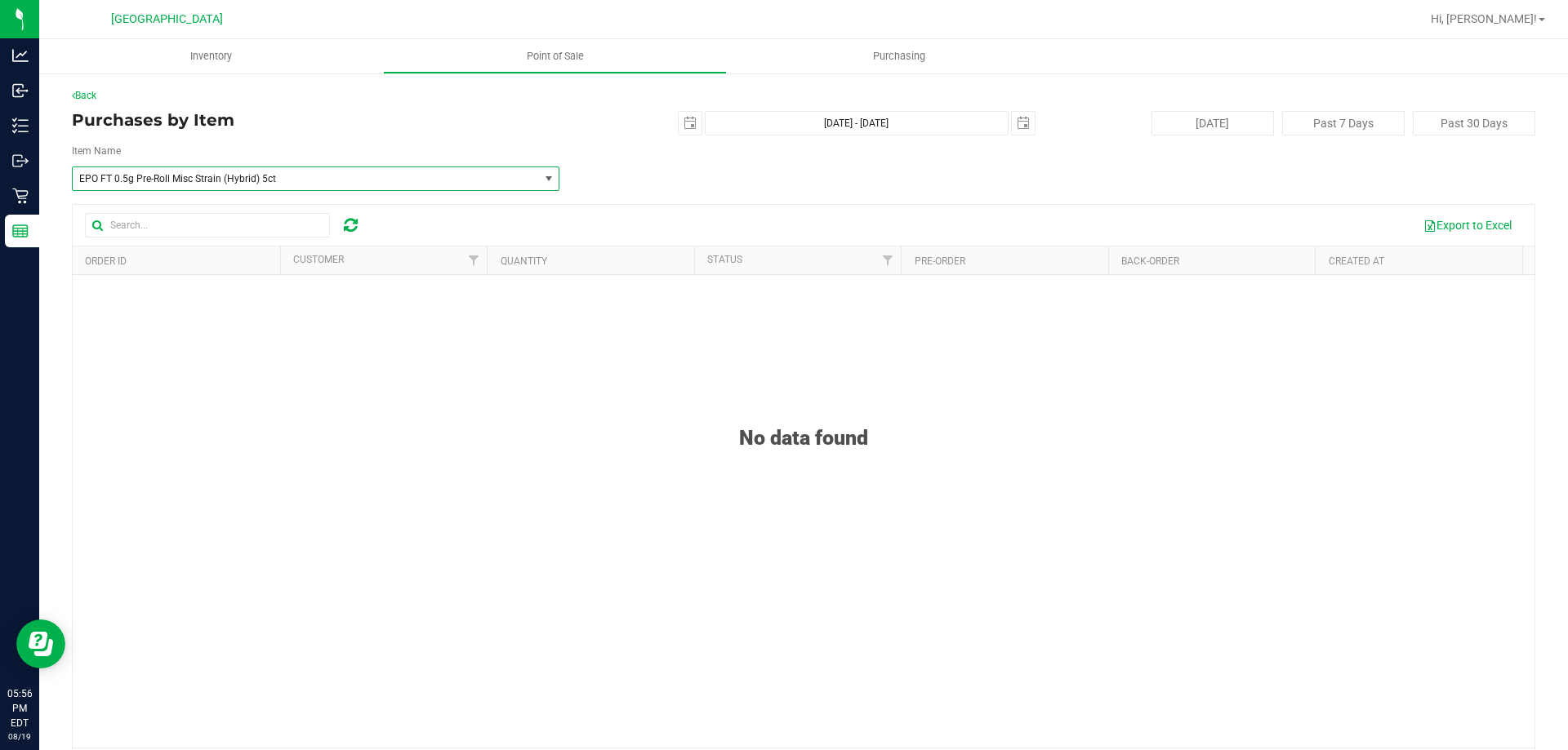
click at [251, 173] on span "EPO FT 0.5g Pre-Roll Misc Strain (Hybrid) 5ct" at bounding box center [305, 179] width 466 height 23
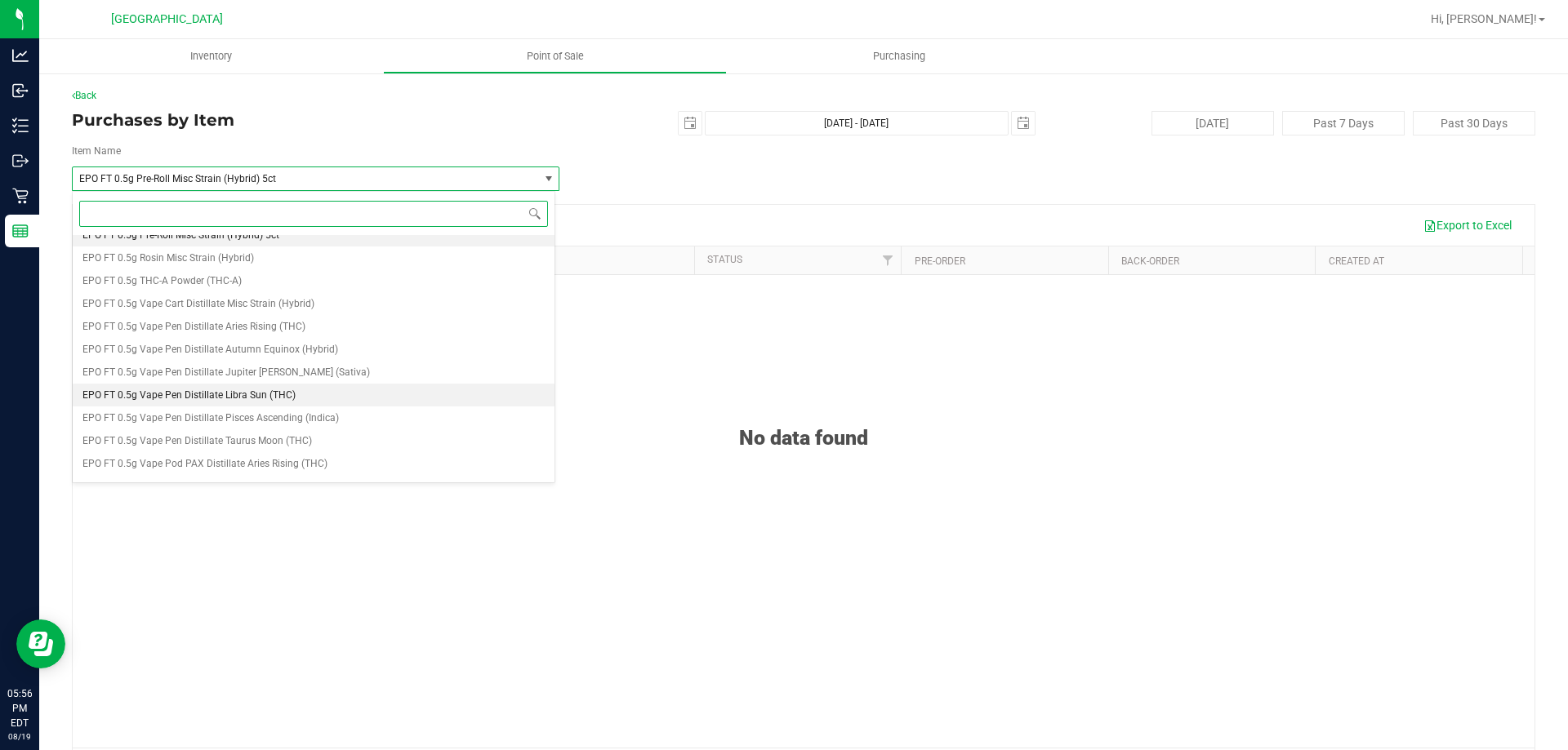
scroll to position [2367, 0]
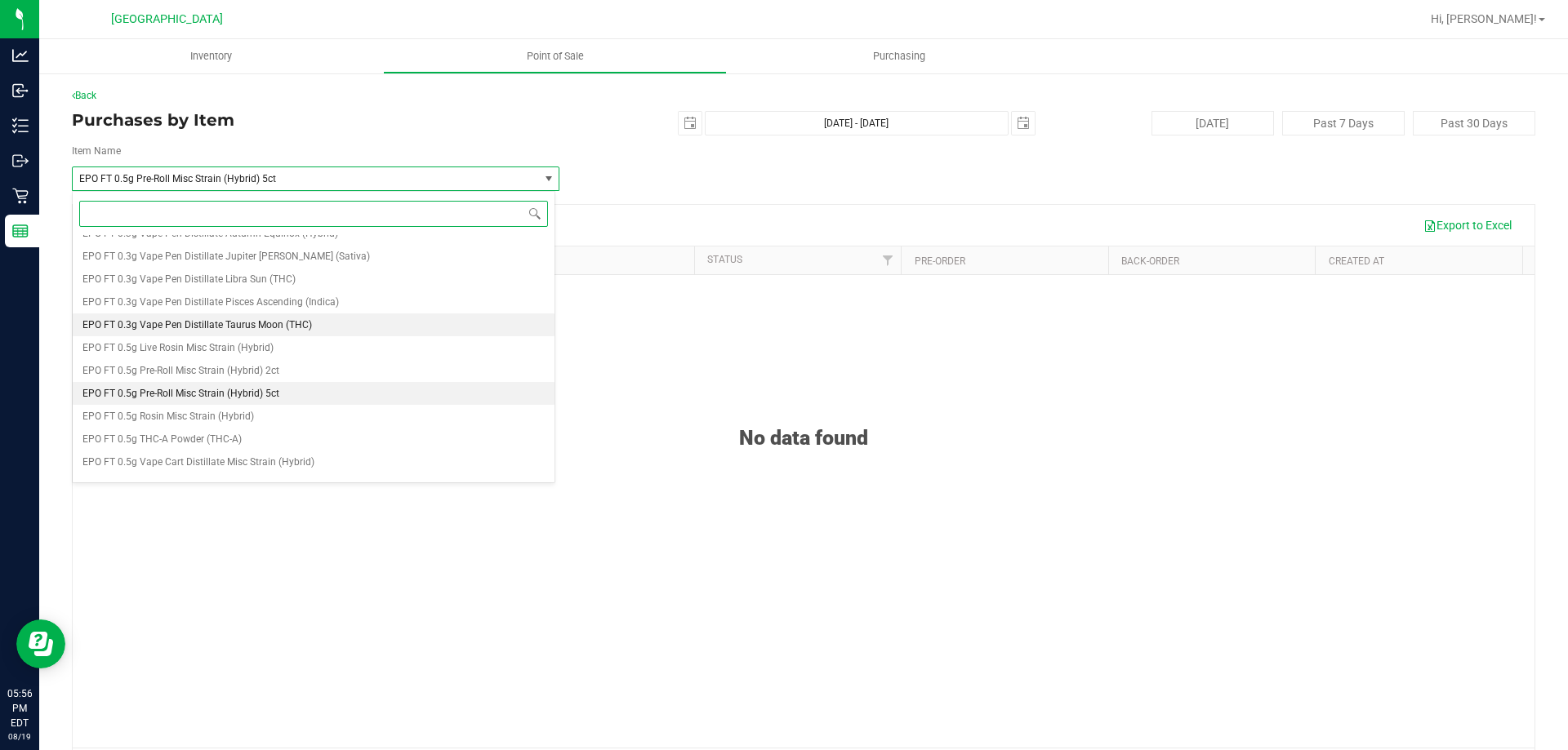
click at [227, 323] on span "EPO FT 0.3g Vape Pen Distillate Taurus Moon (THC)" at bounding box center [197, 325] width 229 height 12
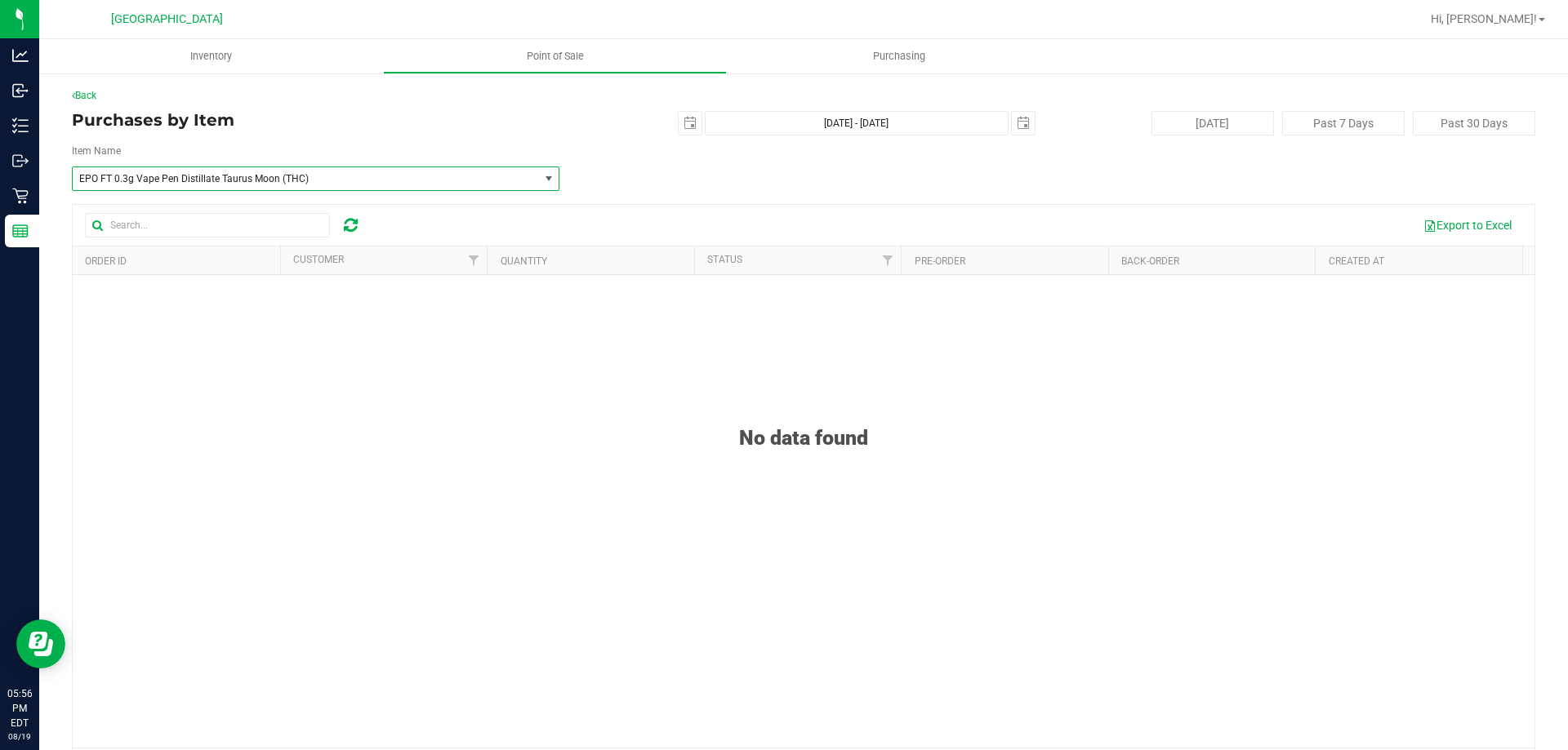
click at [228, 172] on span "EPO FT 0.3g Vape Pen Distillate Taurus Moon (THC)" at bounding box center [305, 179] width 466 height 23
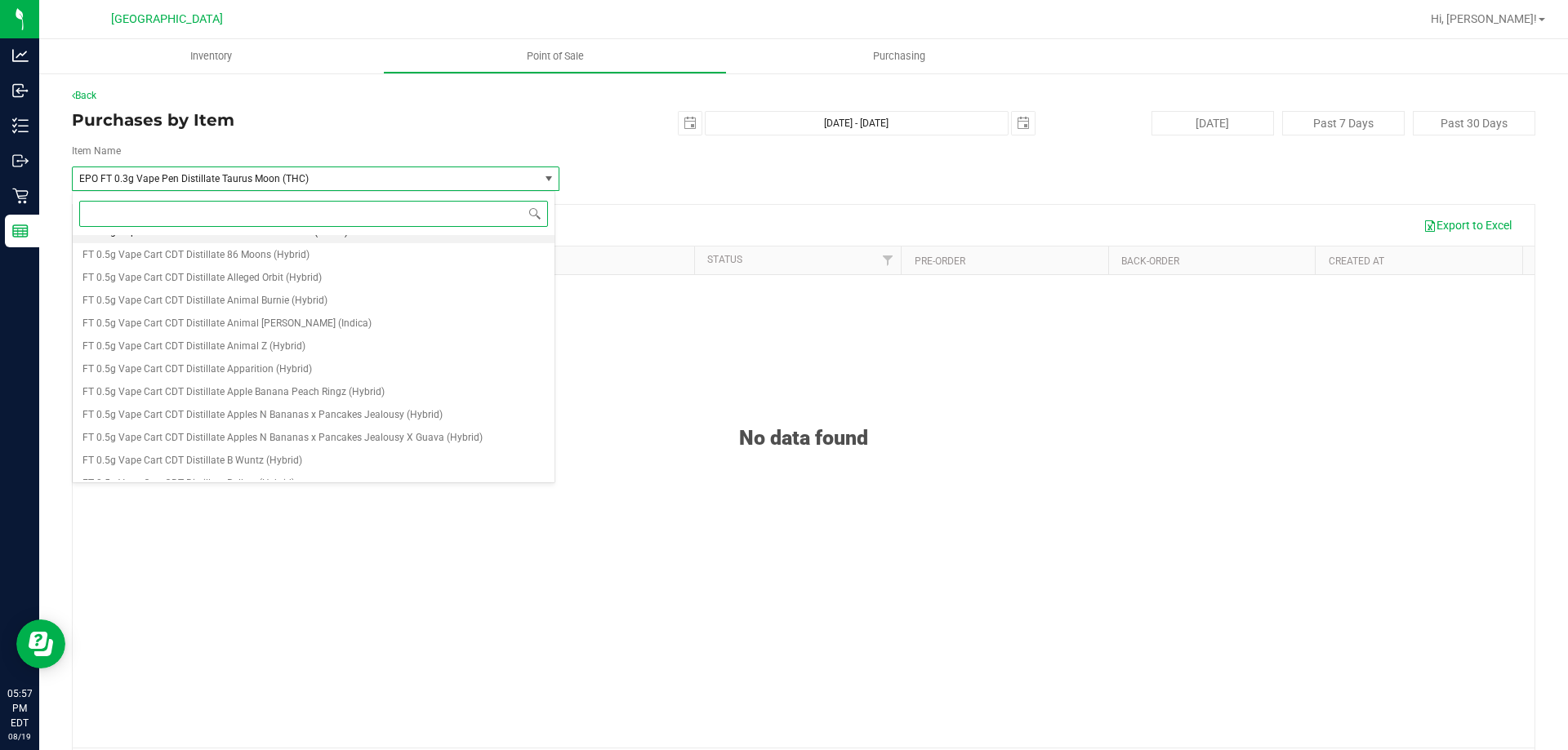
scroll to position [99844, 0]
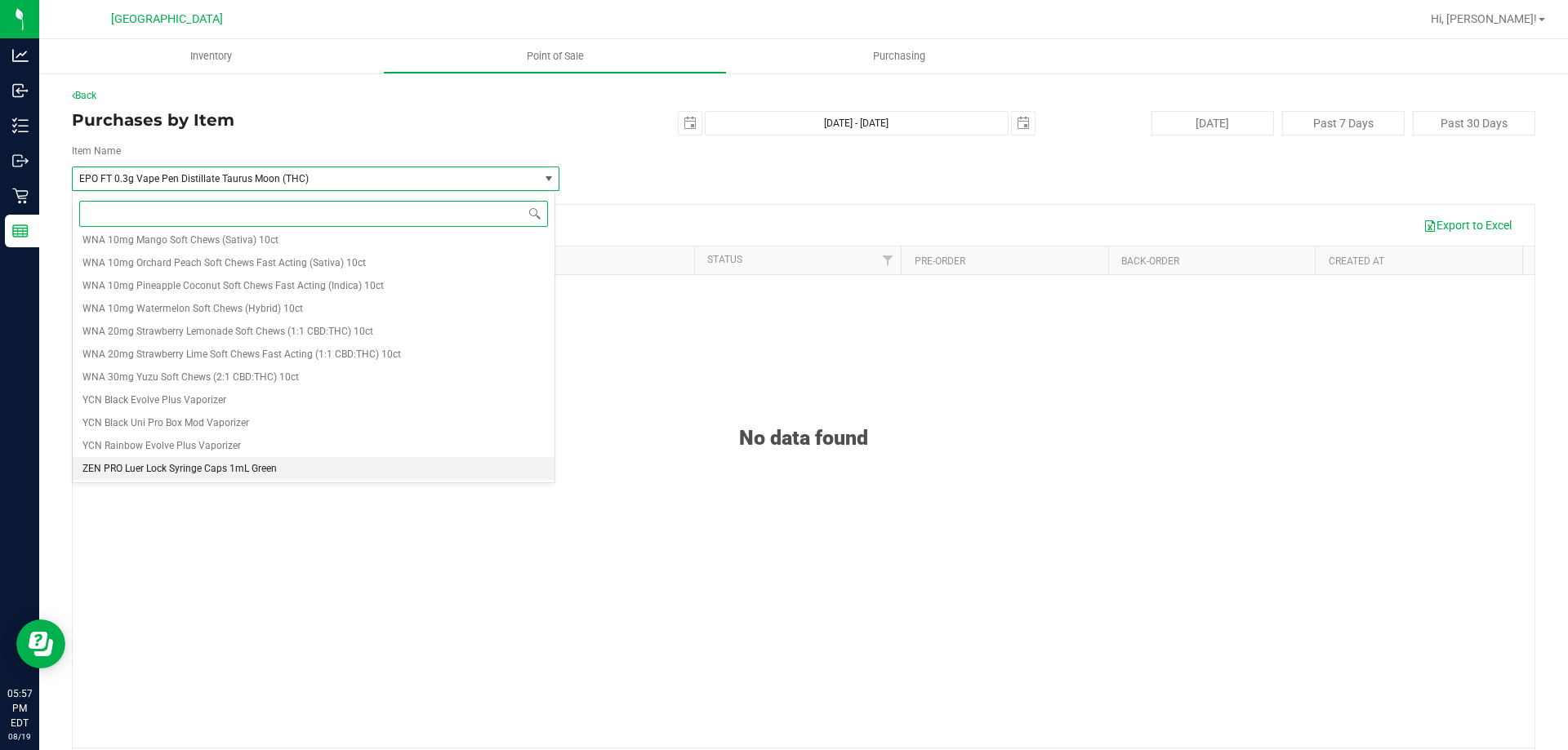
click at [192, 480] on li "ZEN PRO Luer Lock Syringe Caps 1mL Green" at bounding box center [314, 469] width 482 height 23
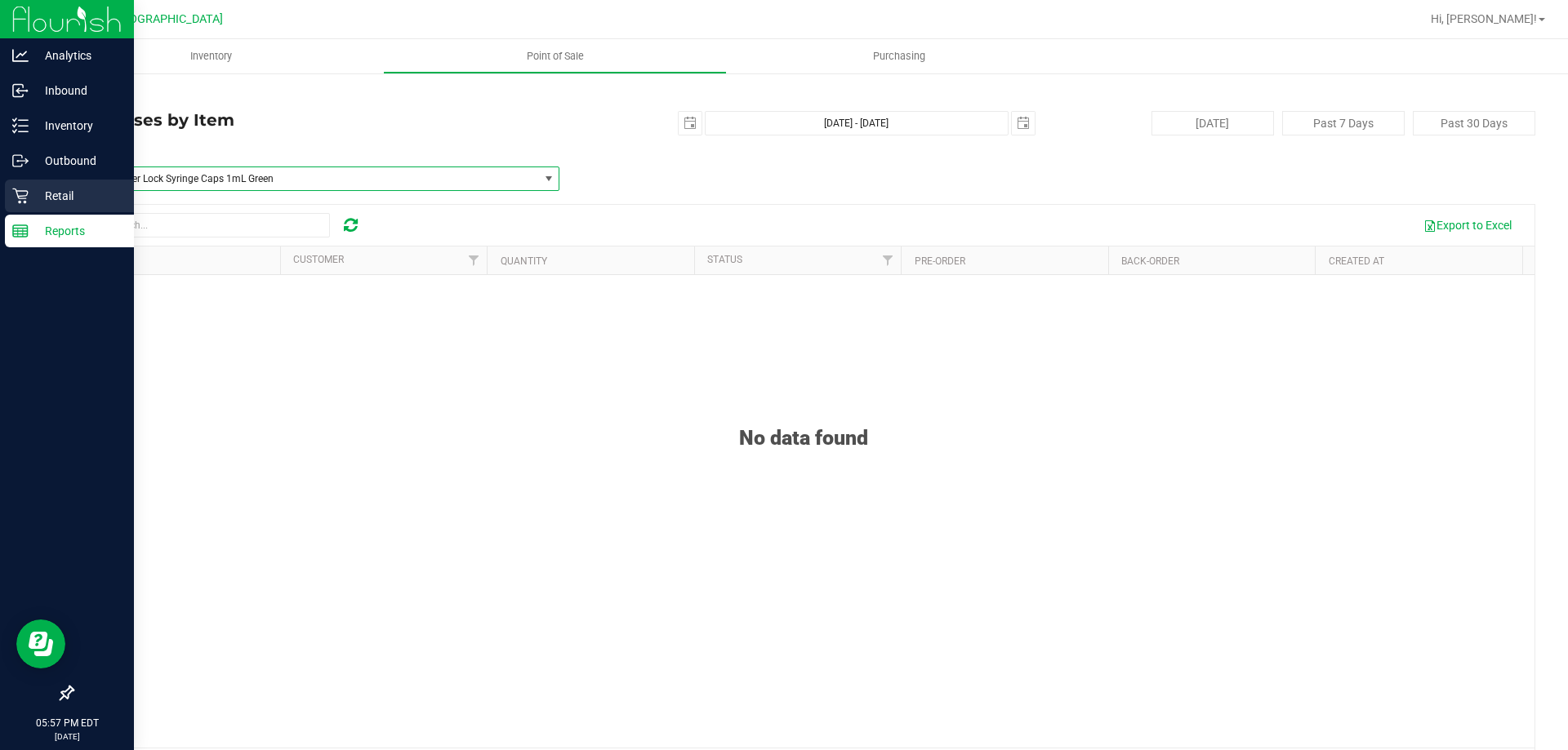
click at [26, 192] on icon at bounding box center [21, 196] width 17 height 17
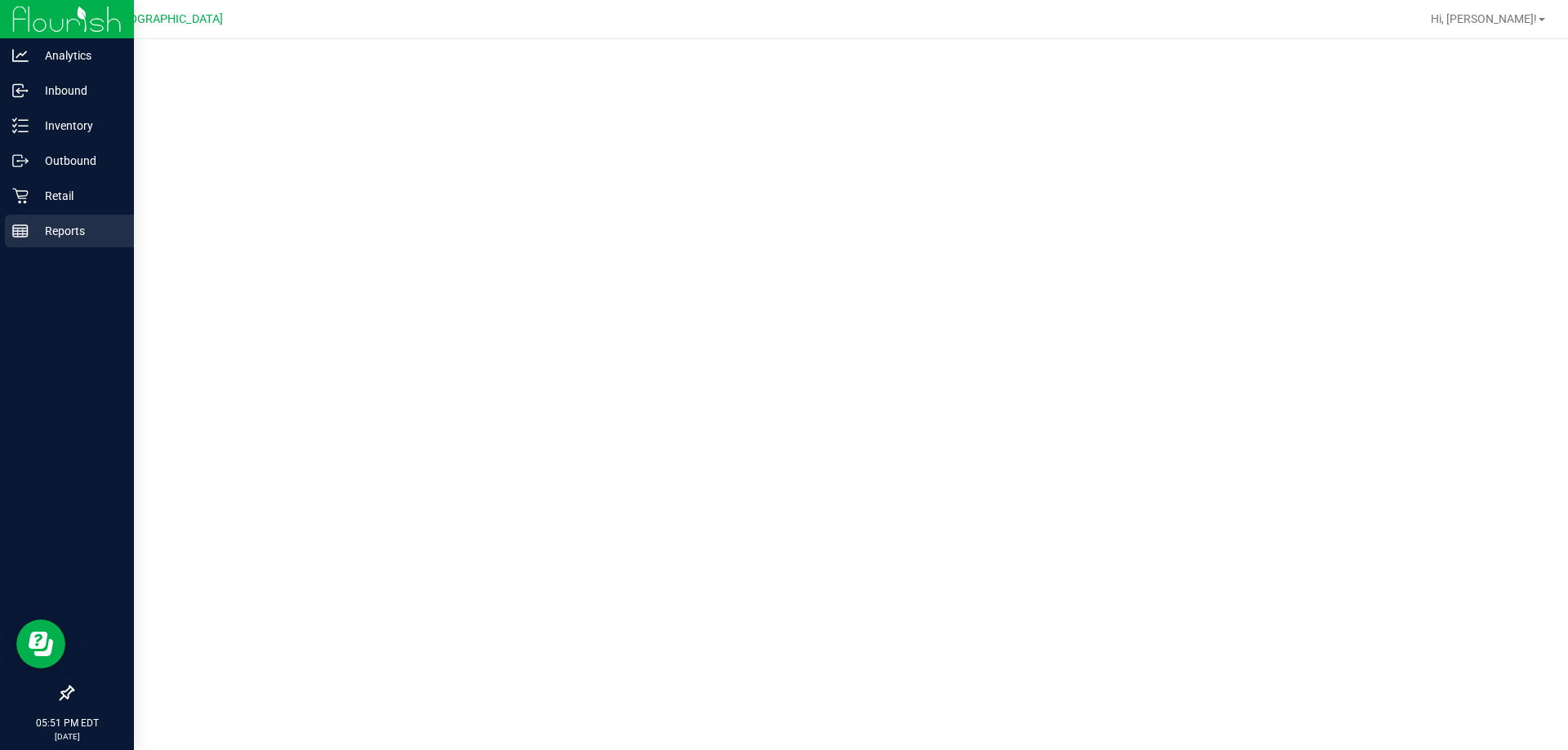
click at [32, 217] on div "Reports" at bounding box center [69, 231] width 129 height 32
click at [21, 230] on icon at bounding box center [21, 231] width 17 height 17
click at [40, 238] on p "Reports" at bounding box center [77, 231] width 98 height 20
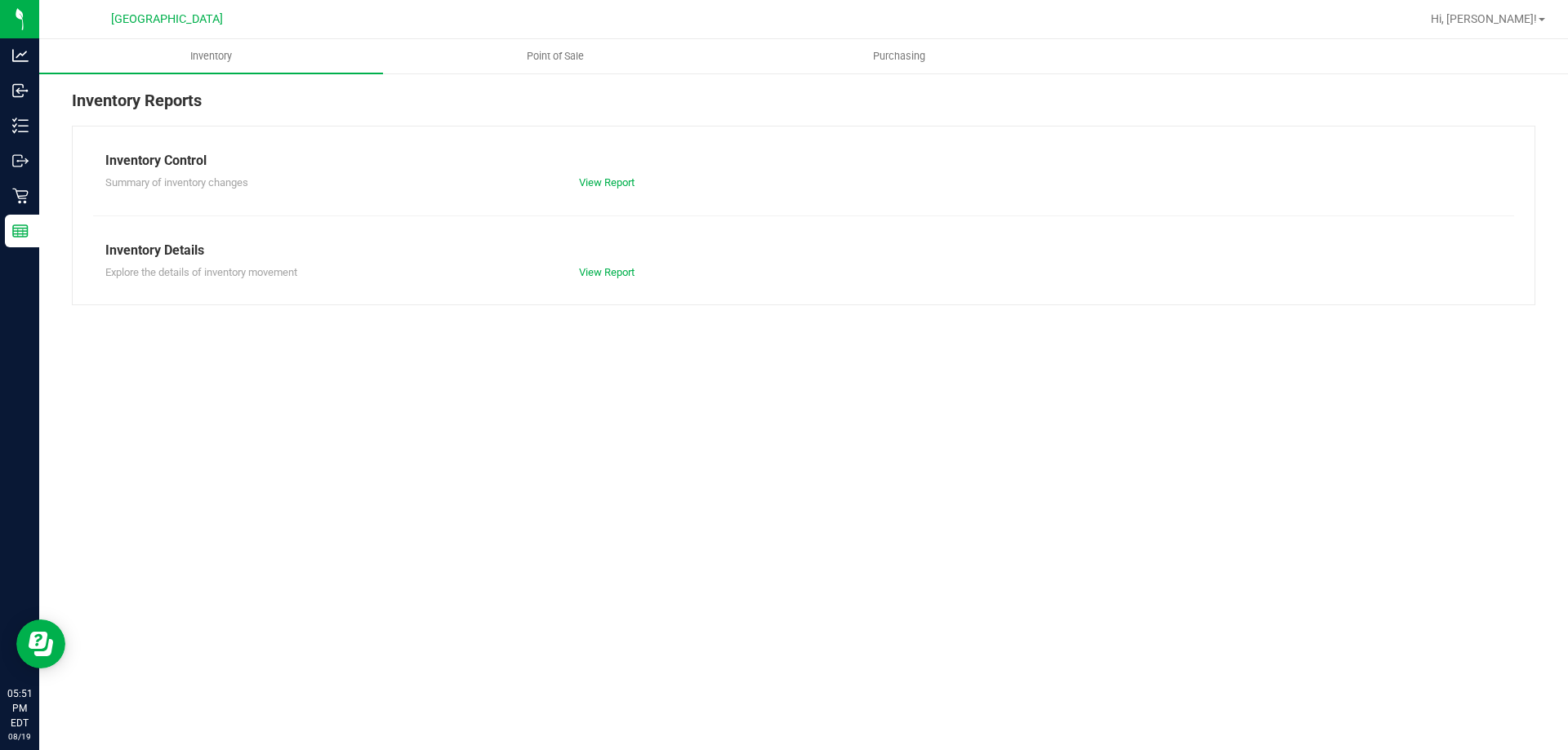
click at [587, 37] on nav "[GEOGRAPHIC_DATA] Hi, [PERSON_NAME]!" at bounding box center [804, 19] width 1529 height 39
click at [578, 46] on uib-tab-heading "Point of Sale" at bounding box center [554, 56] width 342 height 32
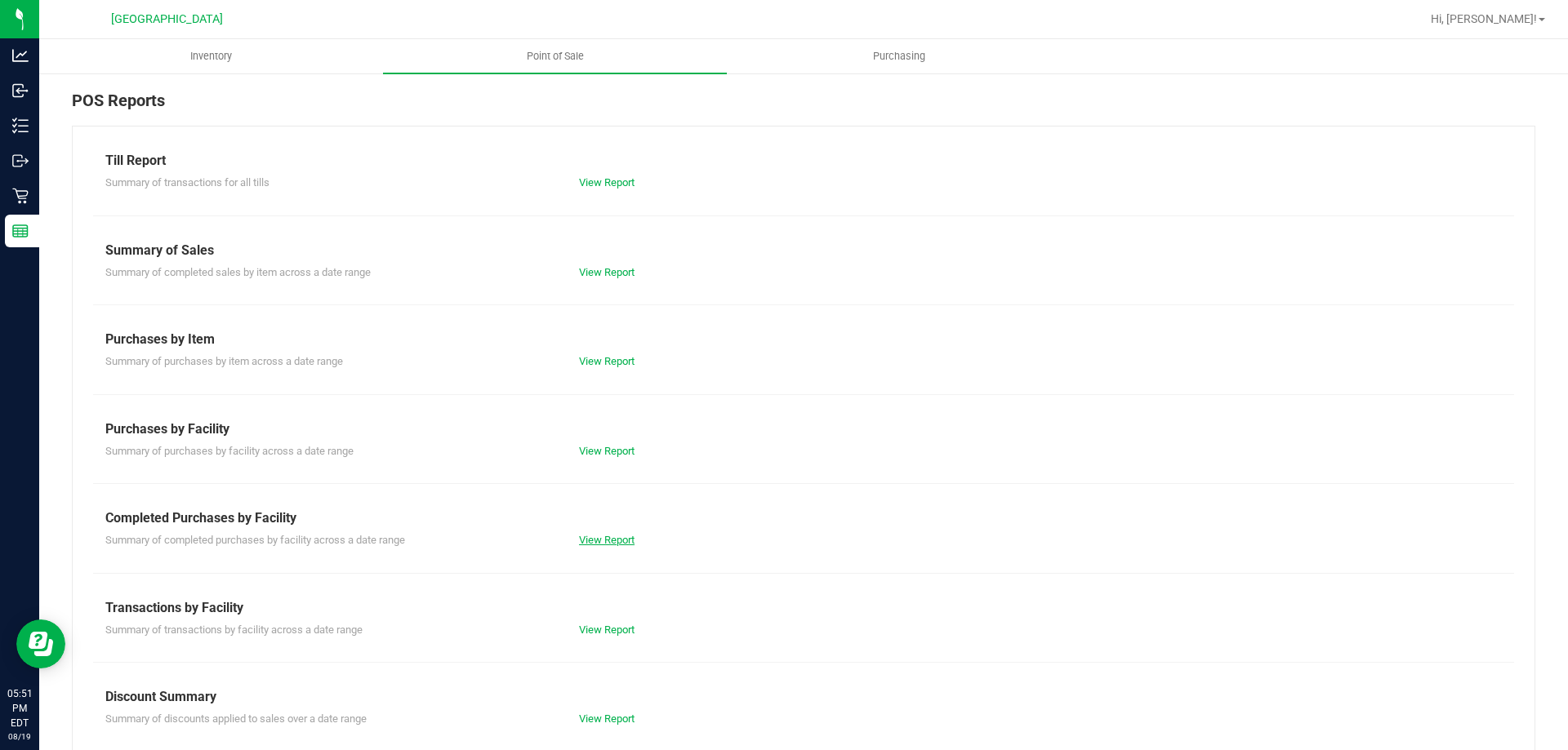
click at [597, 533] on link "View Report" at bounding box center [607, 539] width 56 height 12
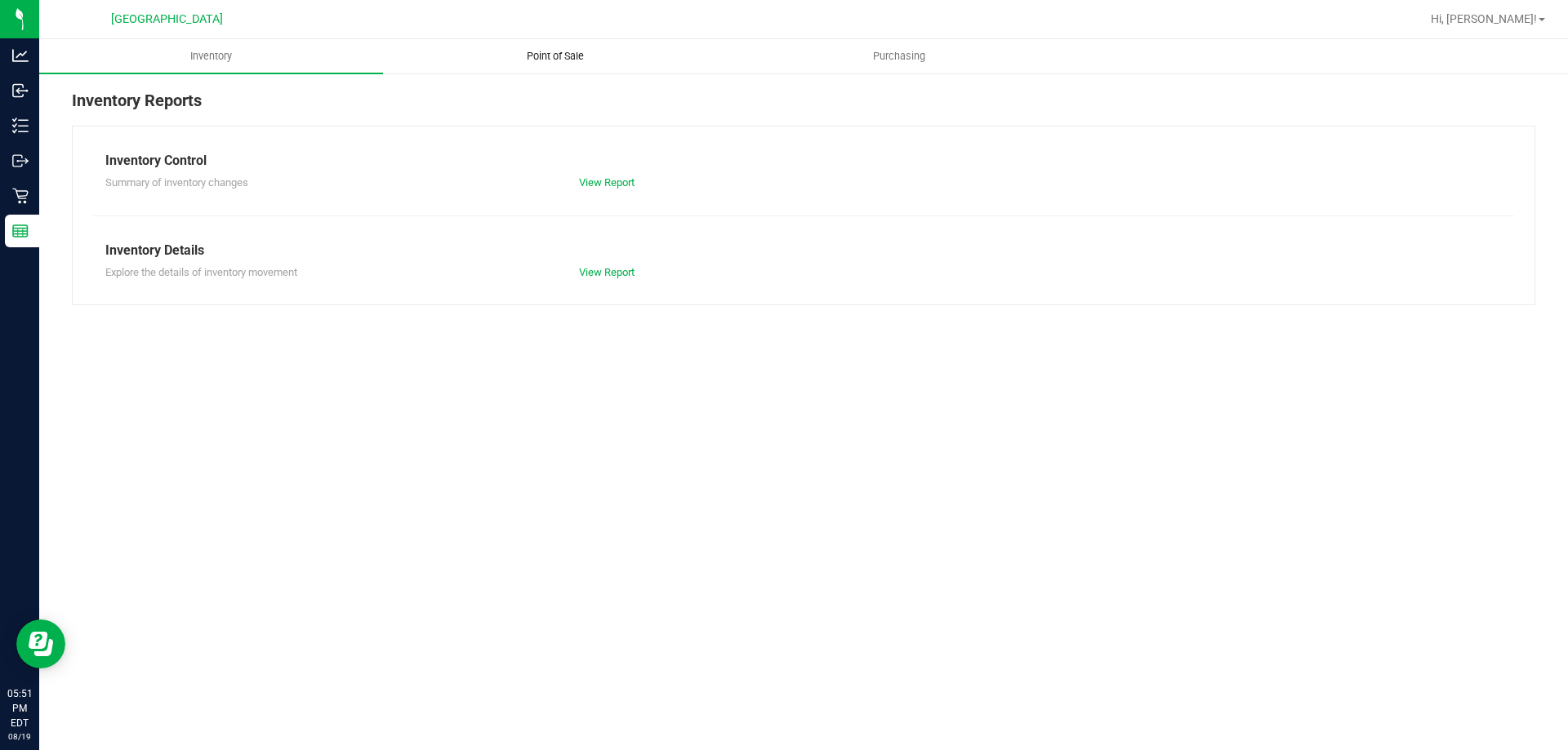
click at [567, 66] on uib-tab-heading "Point of Sale" at bounding box center [554, 56] width 342 height 32
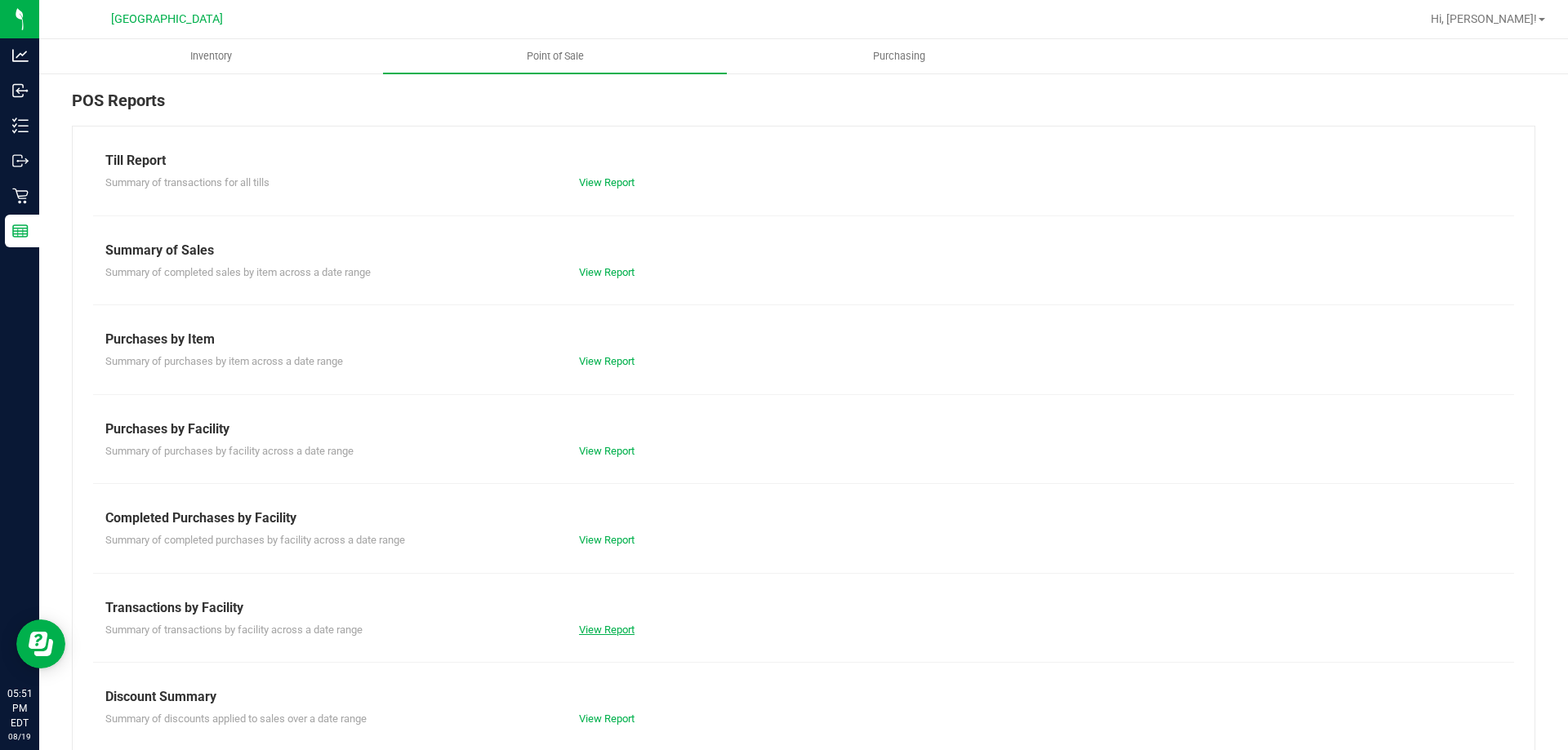
click at [591, 626] on link "View Report" at bounding box center [607, 630] width 56 height 12
